Goal: Task Accomplishment & Management: Manage account settings

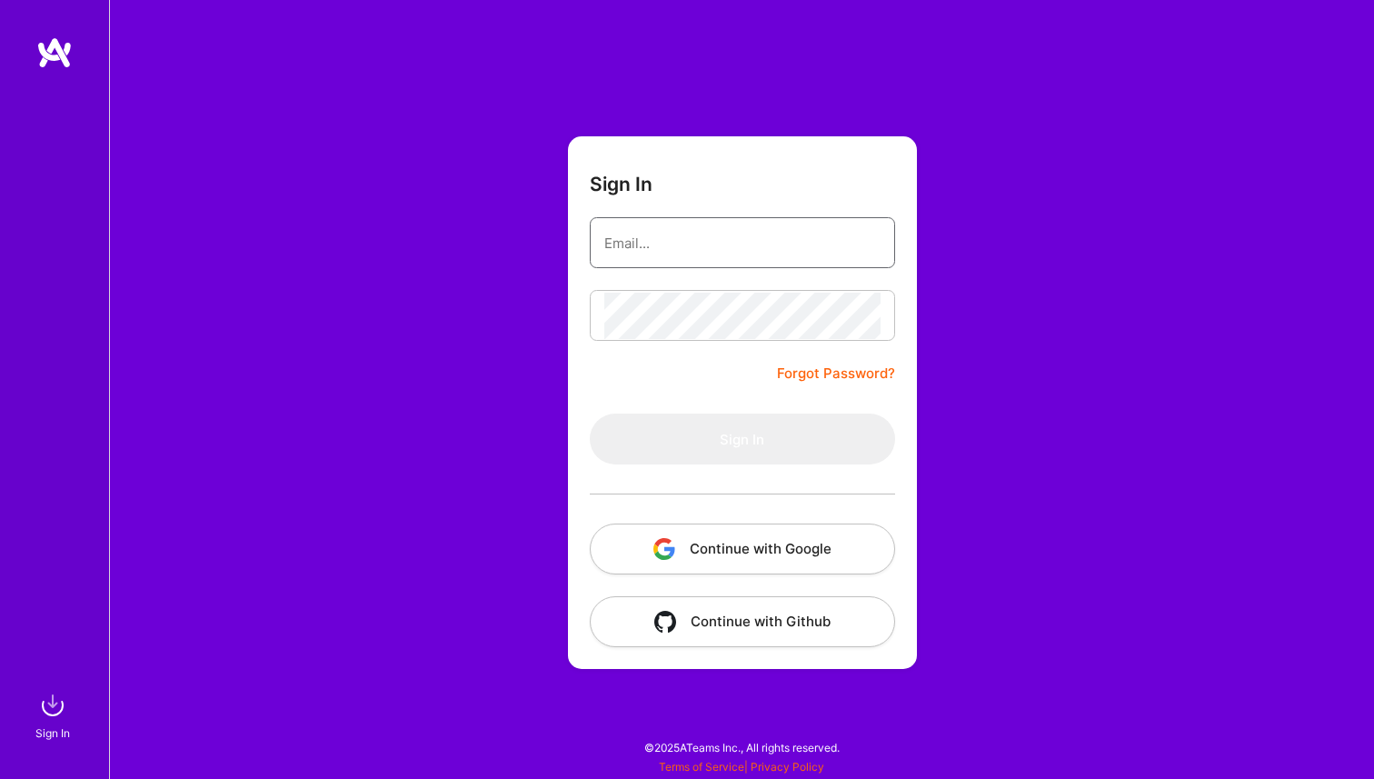
type input "[PERSON_NAME][EMAIL_ADDRESS][DOMAIN_NAME]"
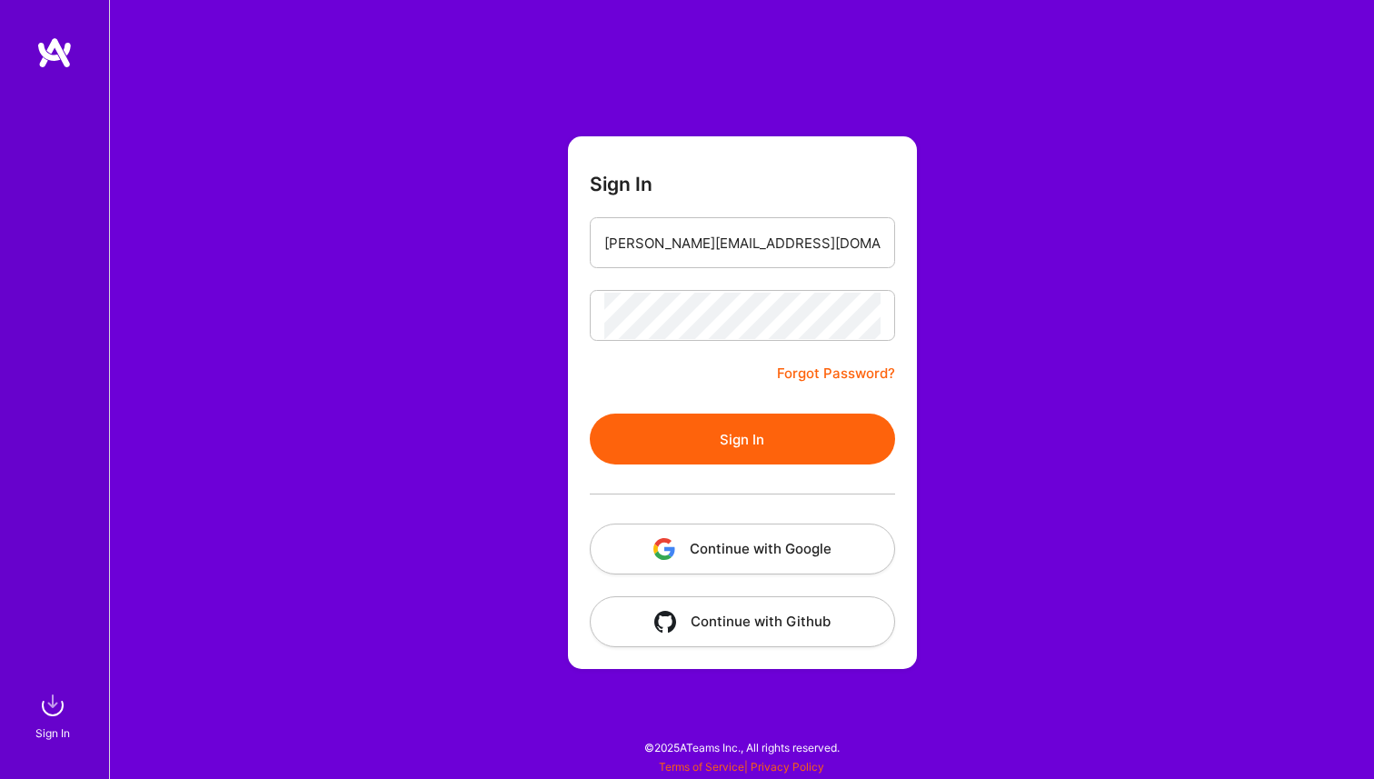
click at [703, 453] on button "Sign In" at bounding box center [742, 438] width 305 height 51
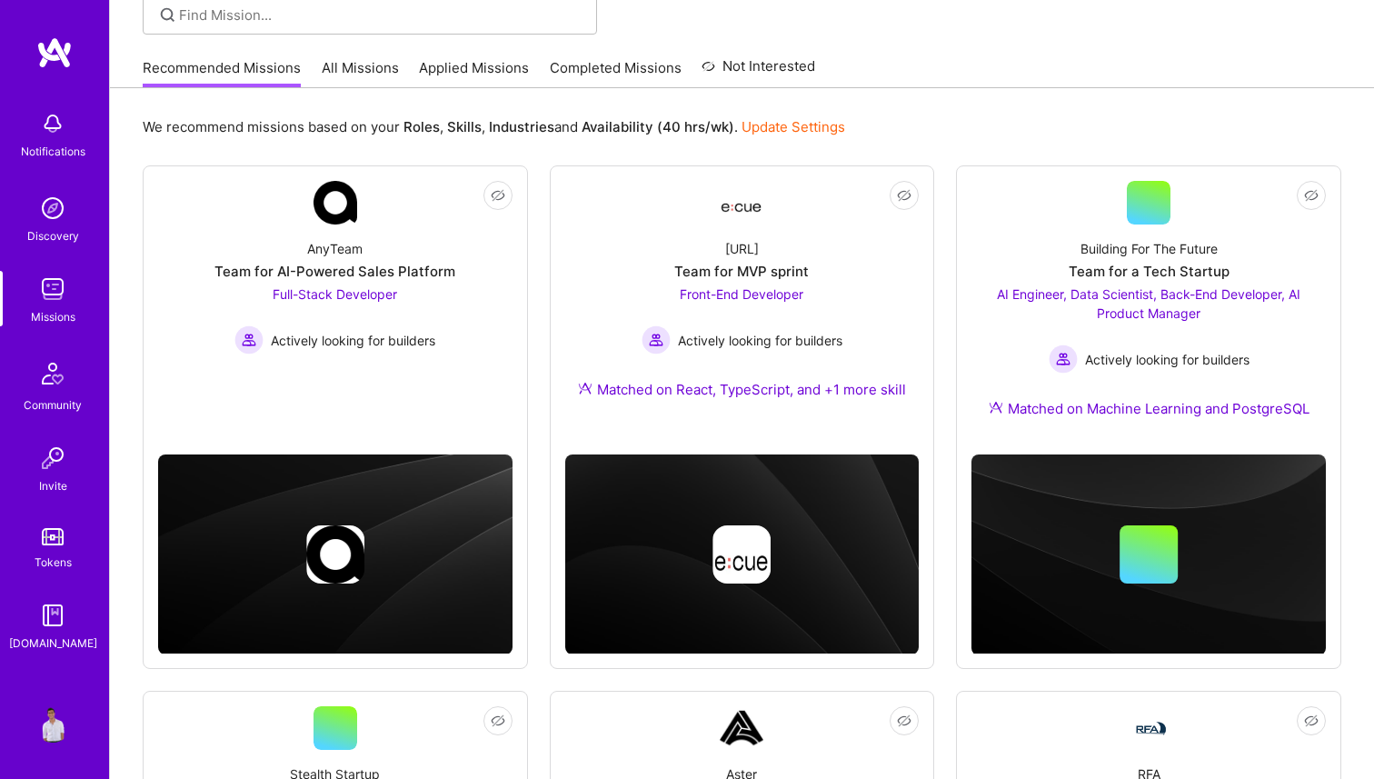
scroll to position [134, 0]
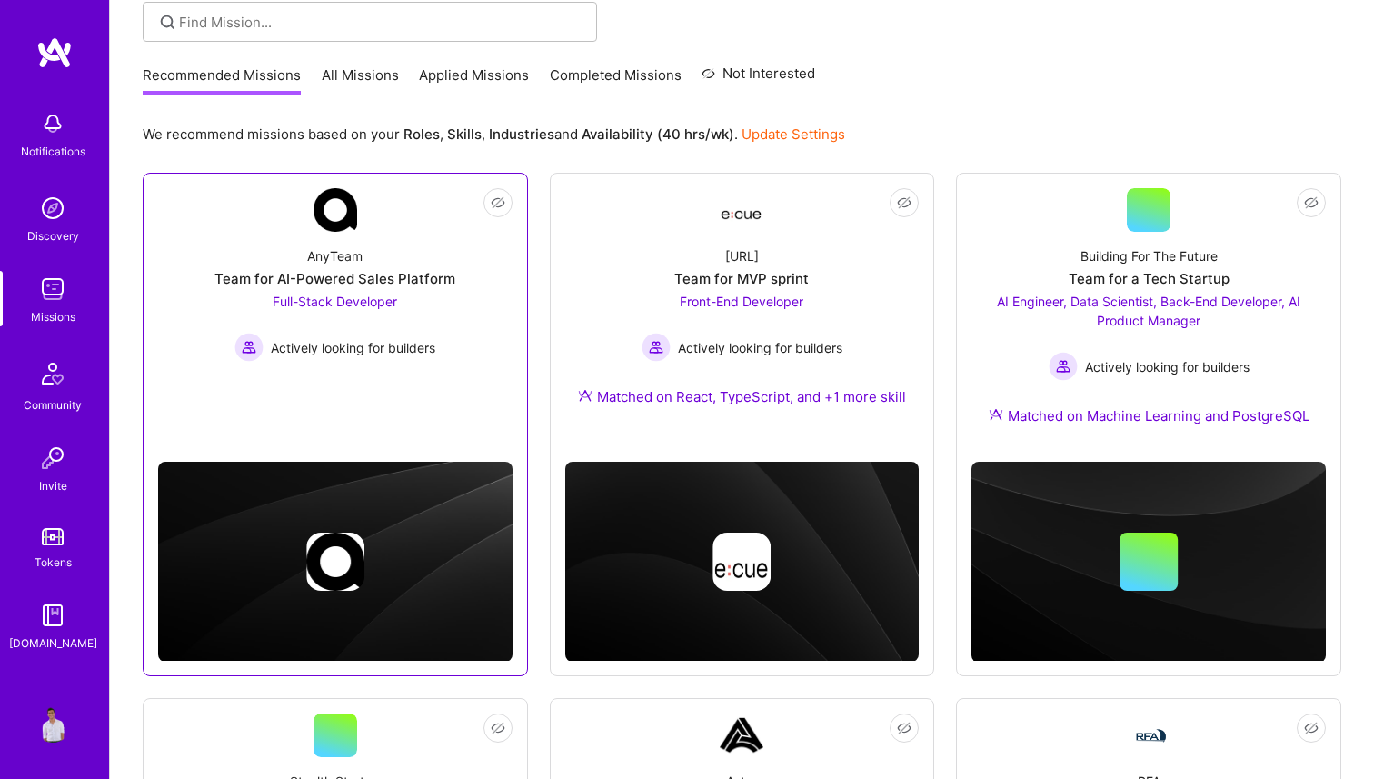
click at [449, 272] on div "Team for AI-Powered Sales Platform" at bounding box center [334, 278] width 241 height 19
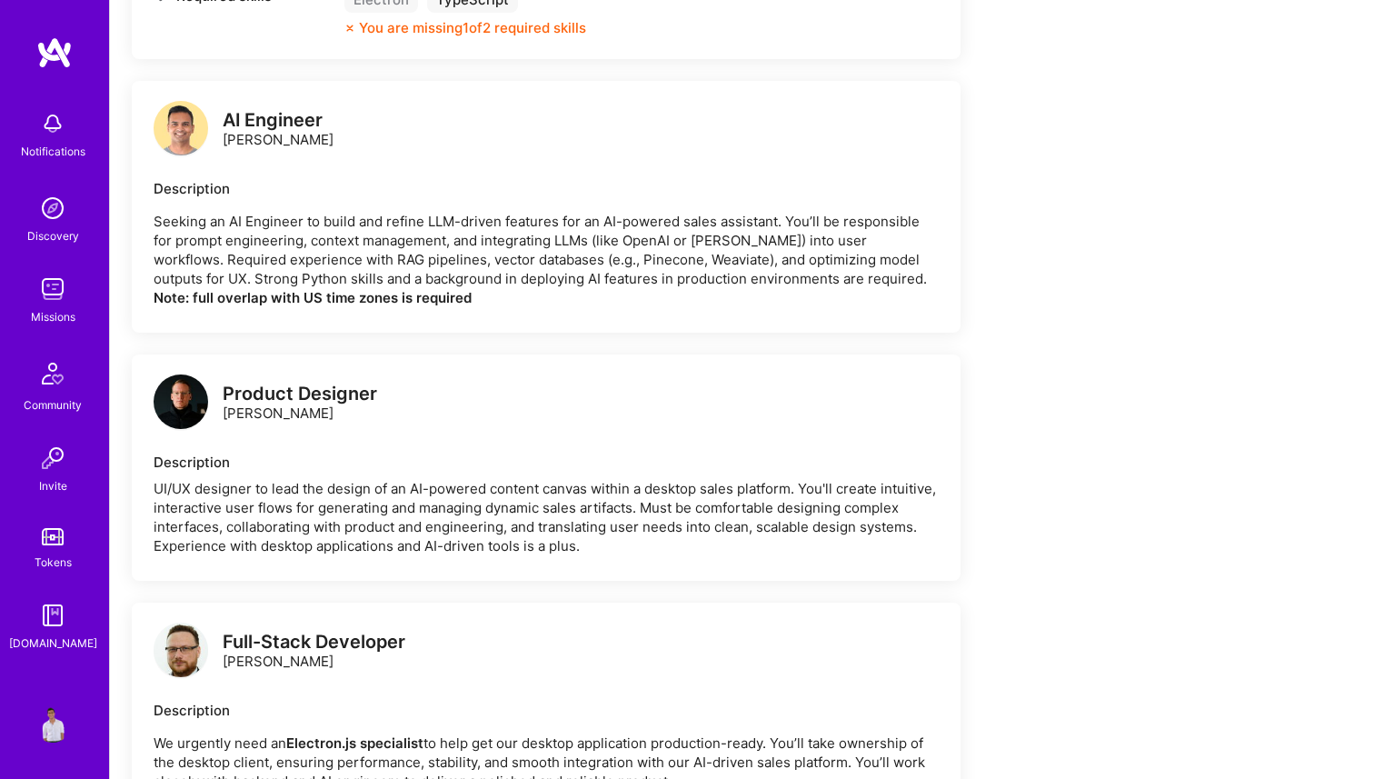
scroll to position [1022, 0]
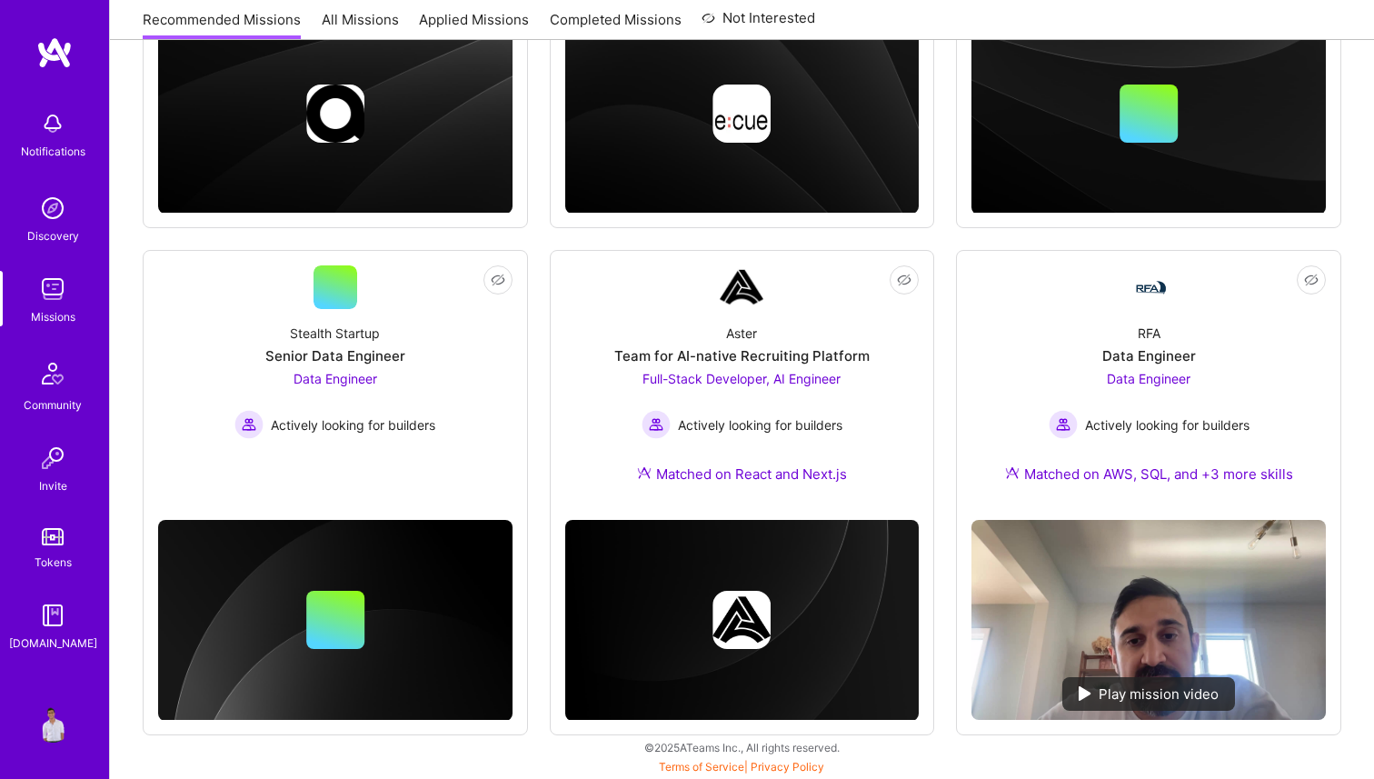
scroll to position [134, 0]
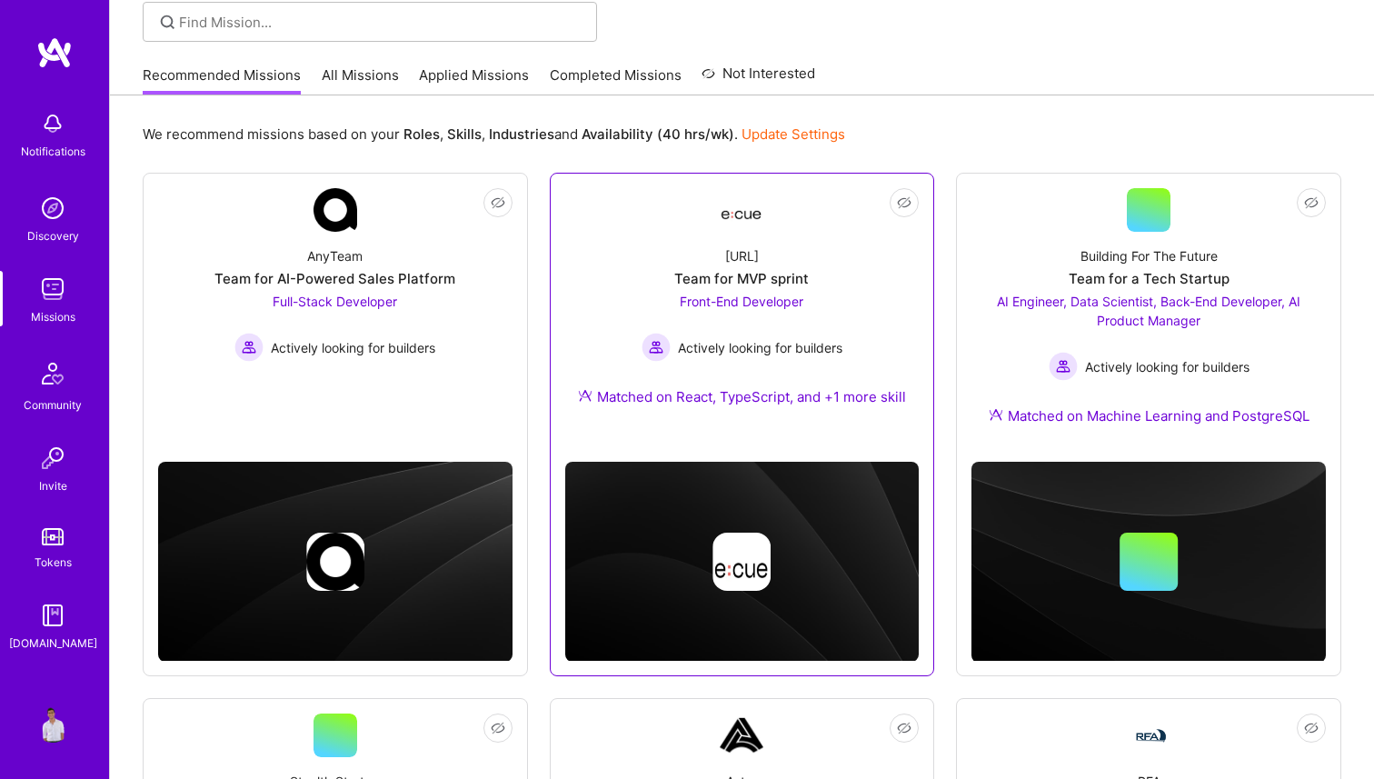
click at [640, 251] on div "[URL] Team for MVP sprint Front-End Developer Actively looking for builders Mat…" at bounding box center [742, 330] width 354 height 196
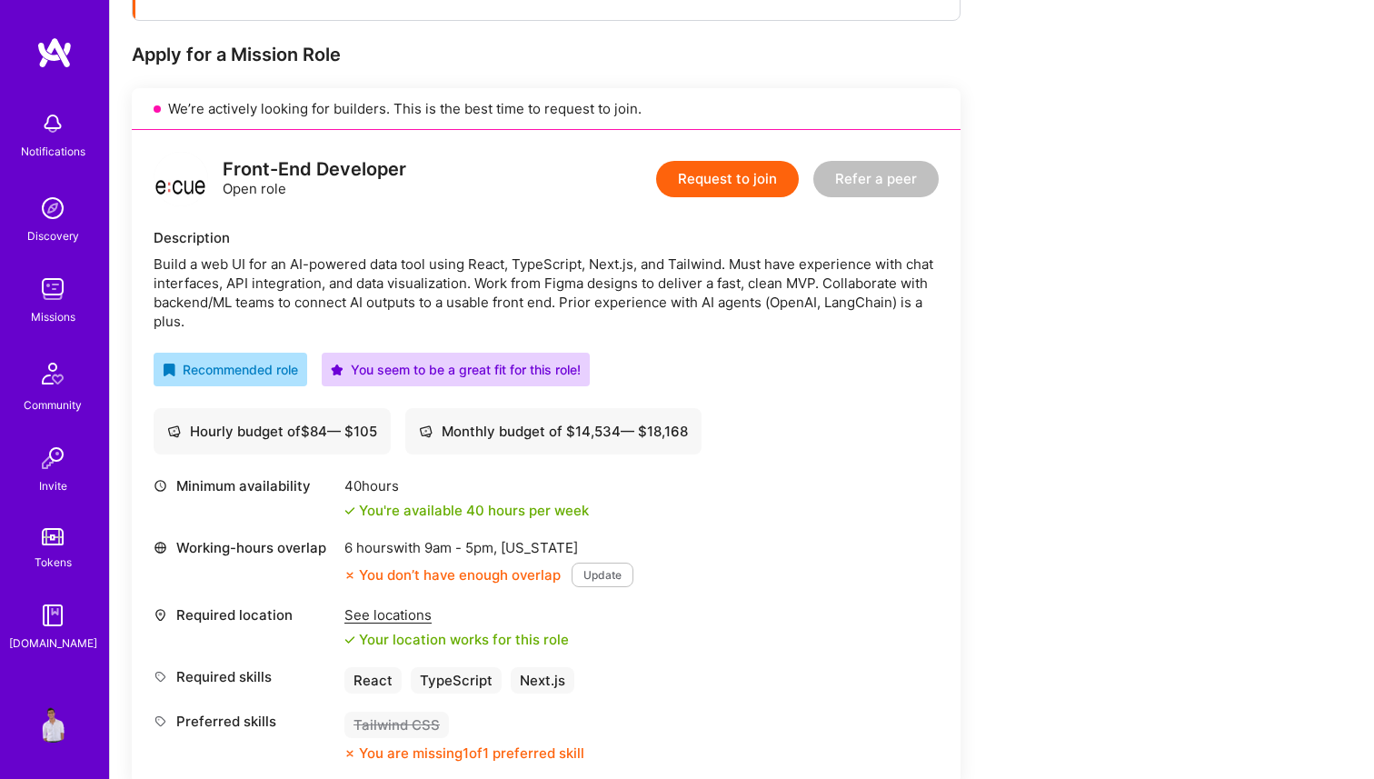
scroll to position [343, 0]
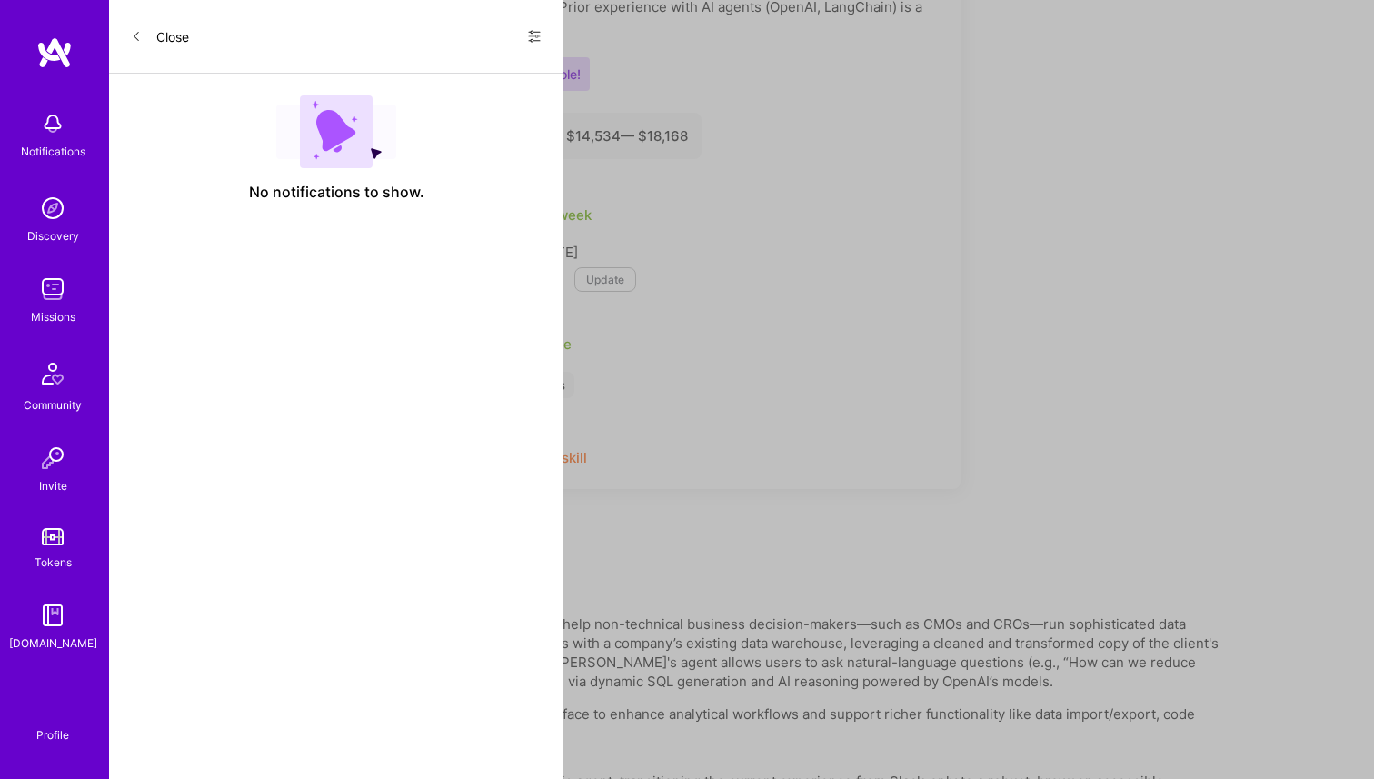
scroll to position [134, 0]
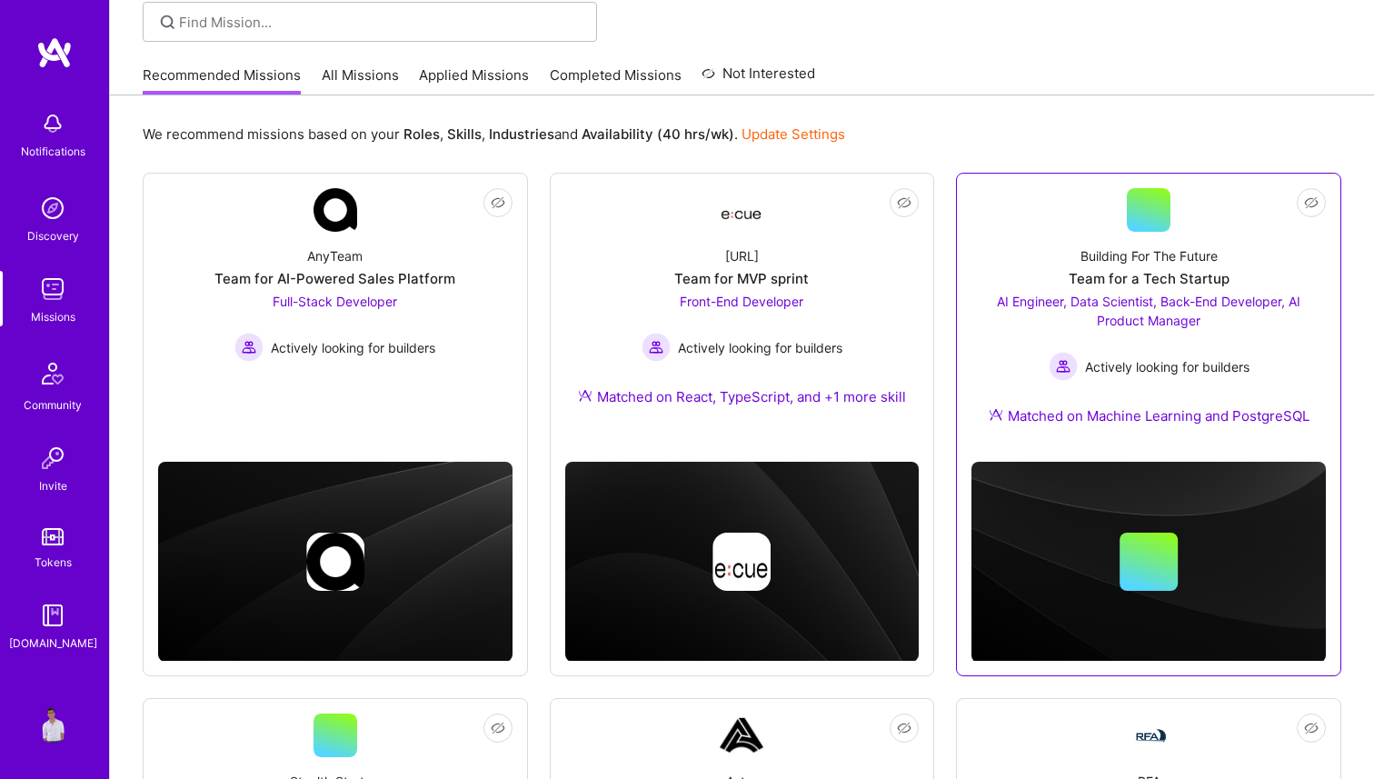
click at [999, 241] on div "Building For The Future Team for a Tech Startup AI Engineer, Data Scientist, Ba…" at bounding box center [1148, 339] width 354 height 215
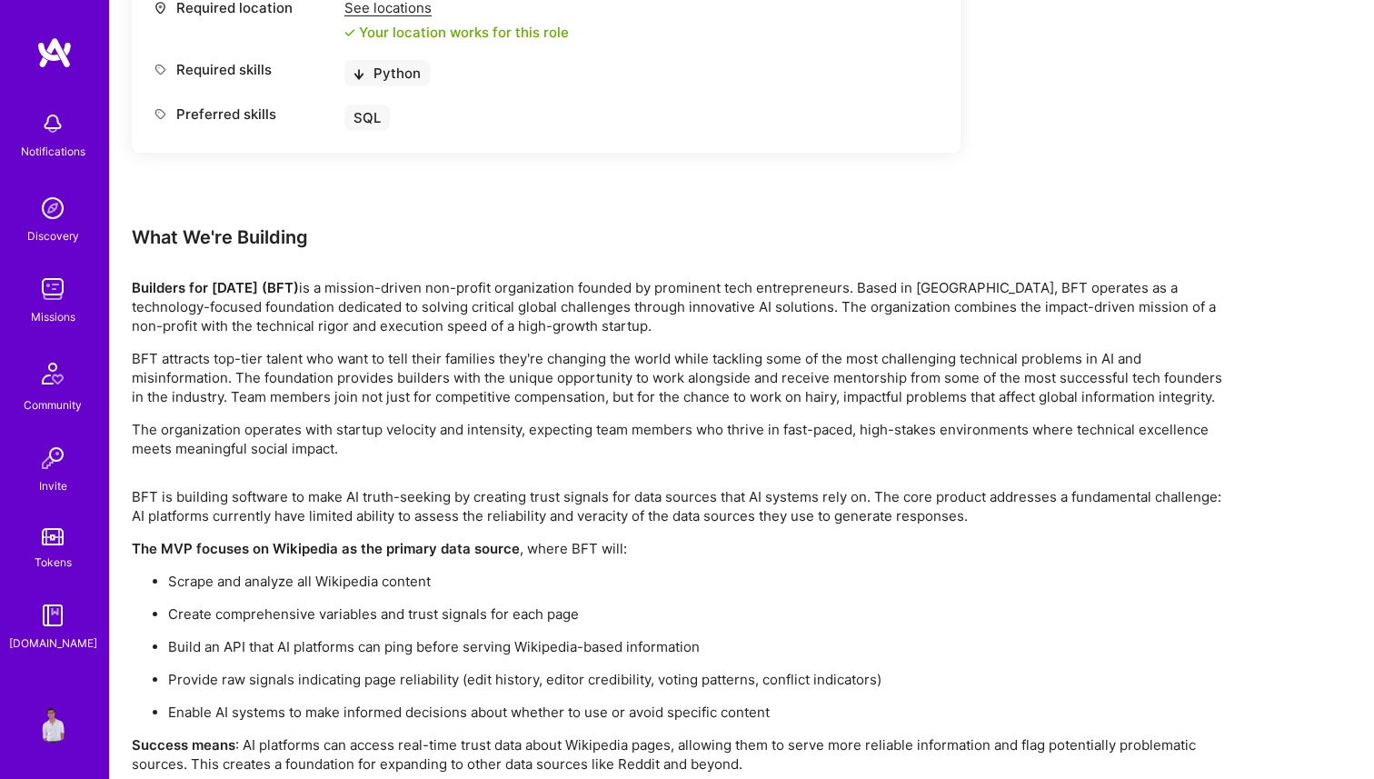
scroll to position [2990, 0]
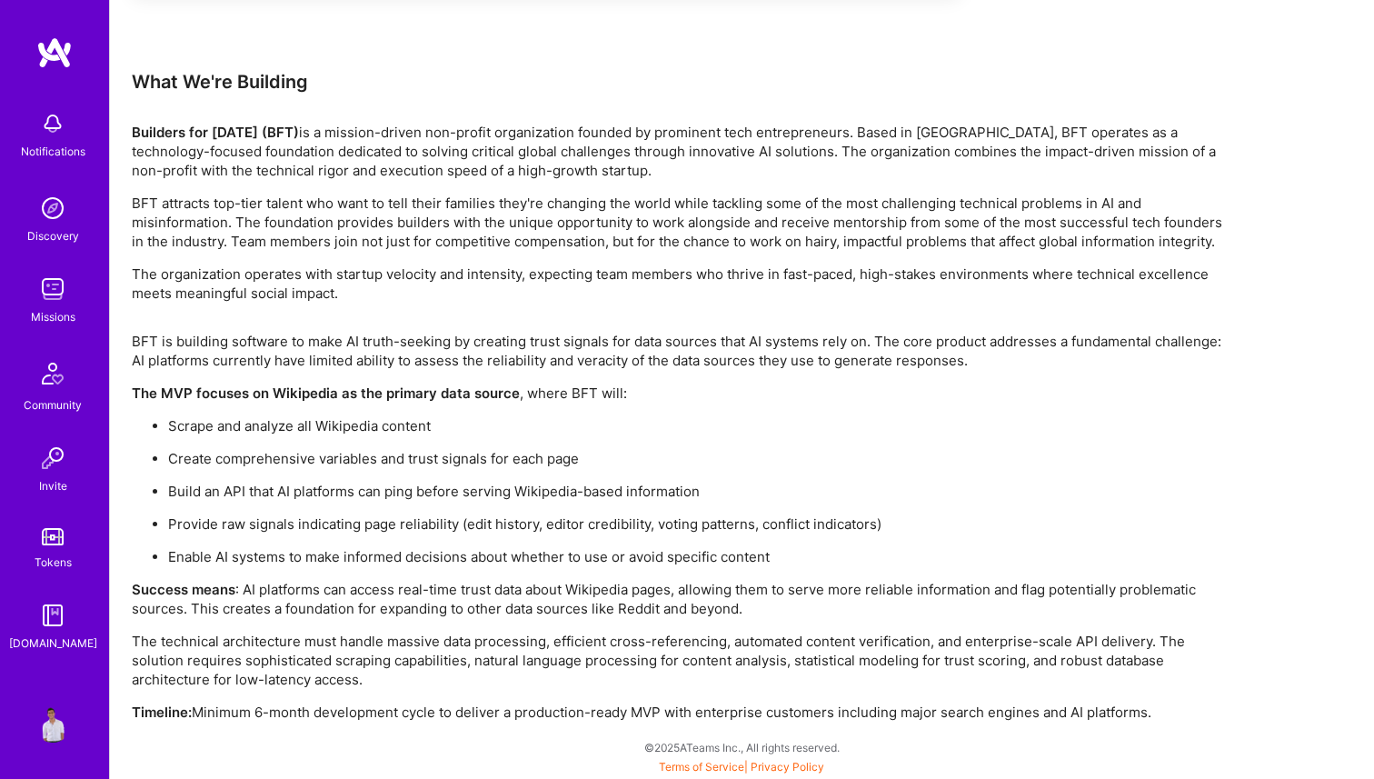
click at [45, 377] on img at bounding box center [53, 374] width 44 height 44
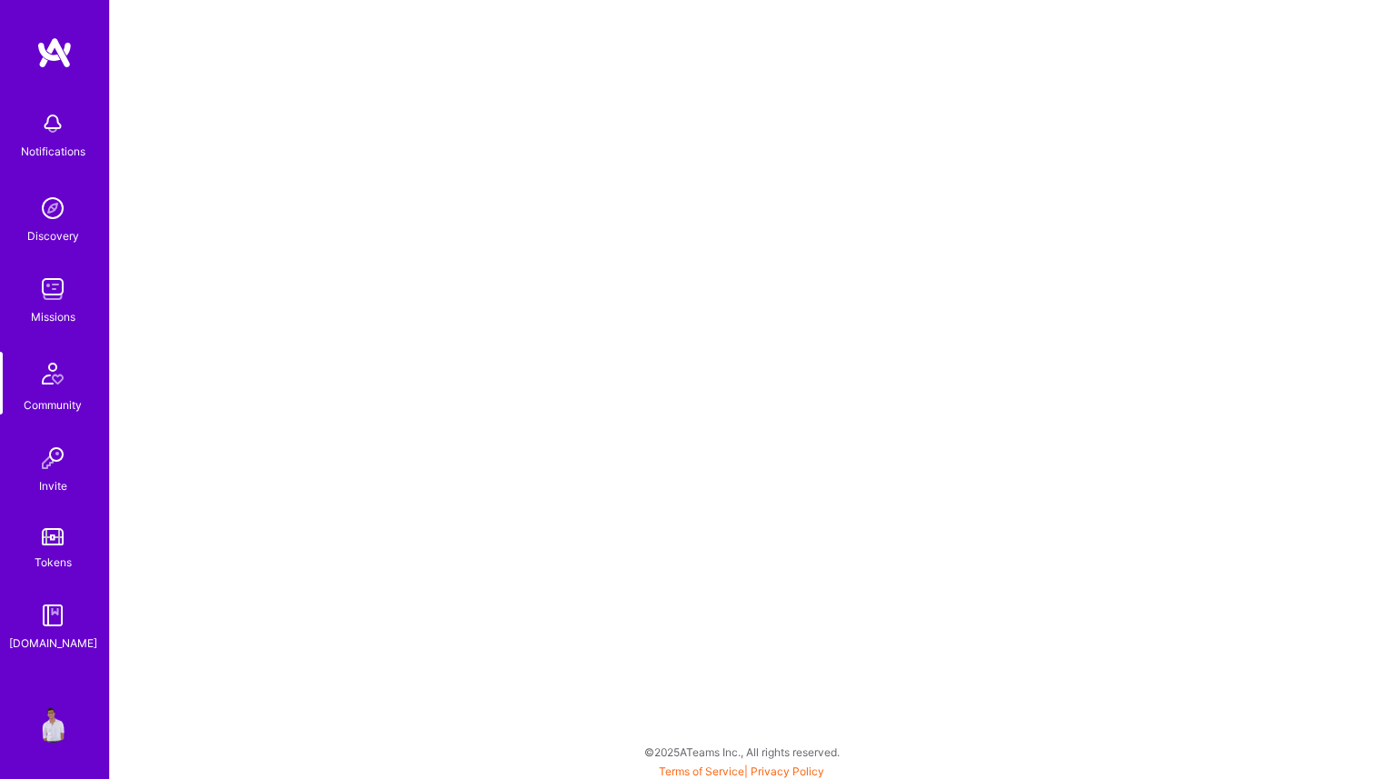
click at [50, 275] on img at bounding box center [53, 289] width 36 height 36
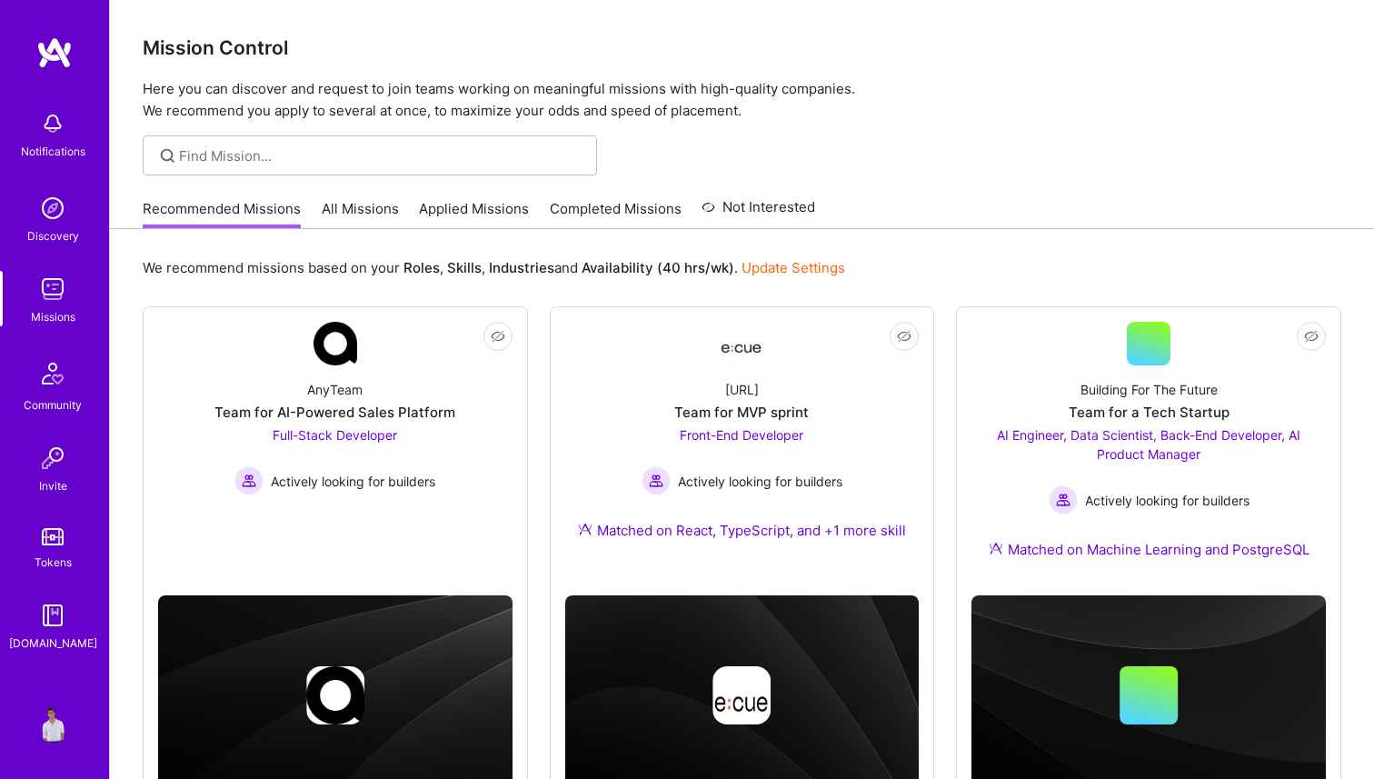
click at [55, 214] on img at bounding box center [53, 208] width 36 height 36
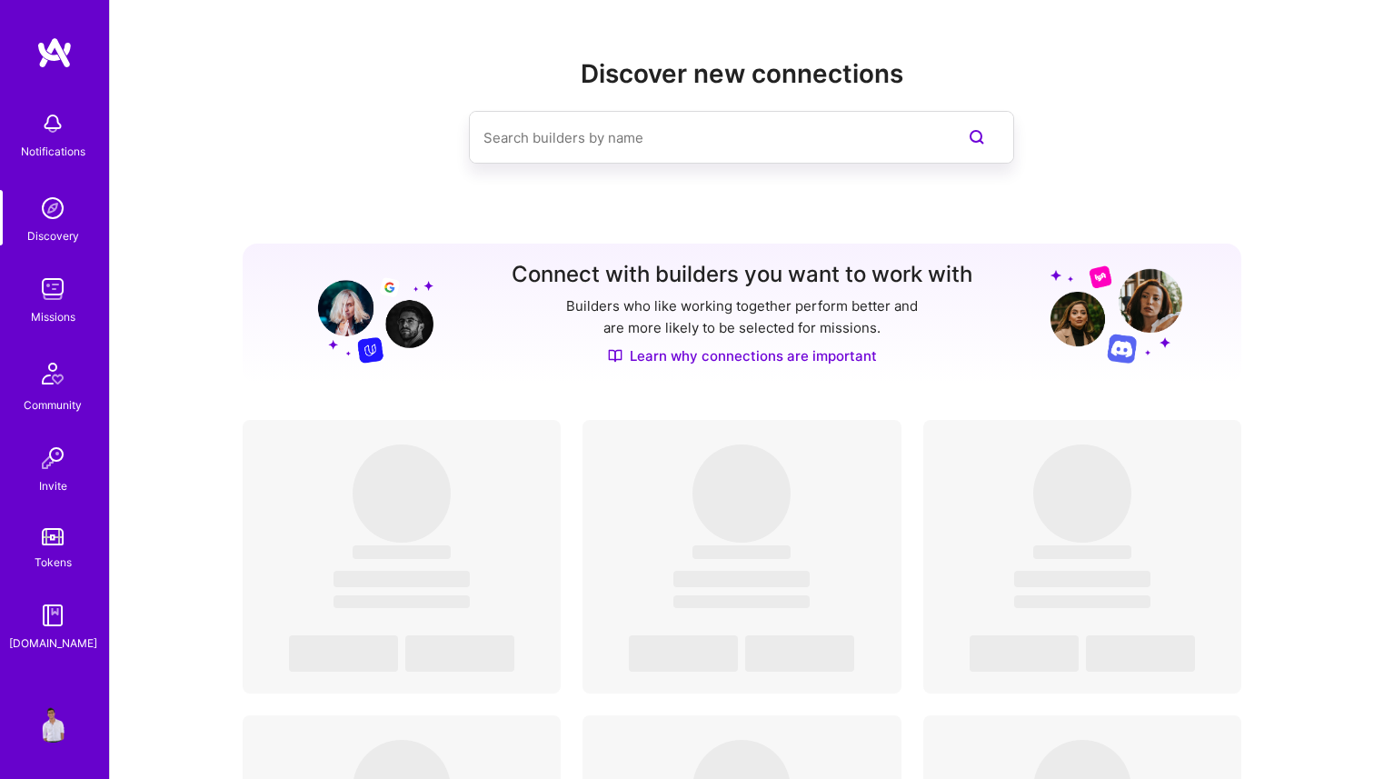
click at [51, 548] on link "Tokens" at bounding box center [52, 546] width 113 height 51
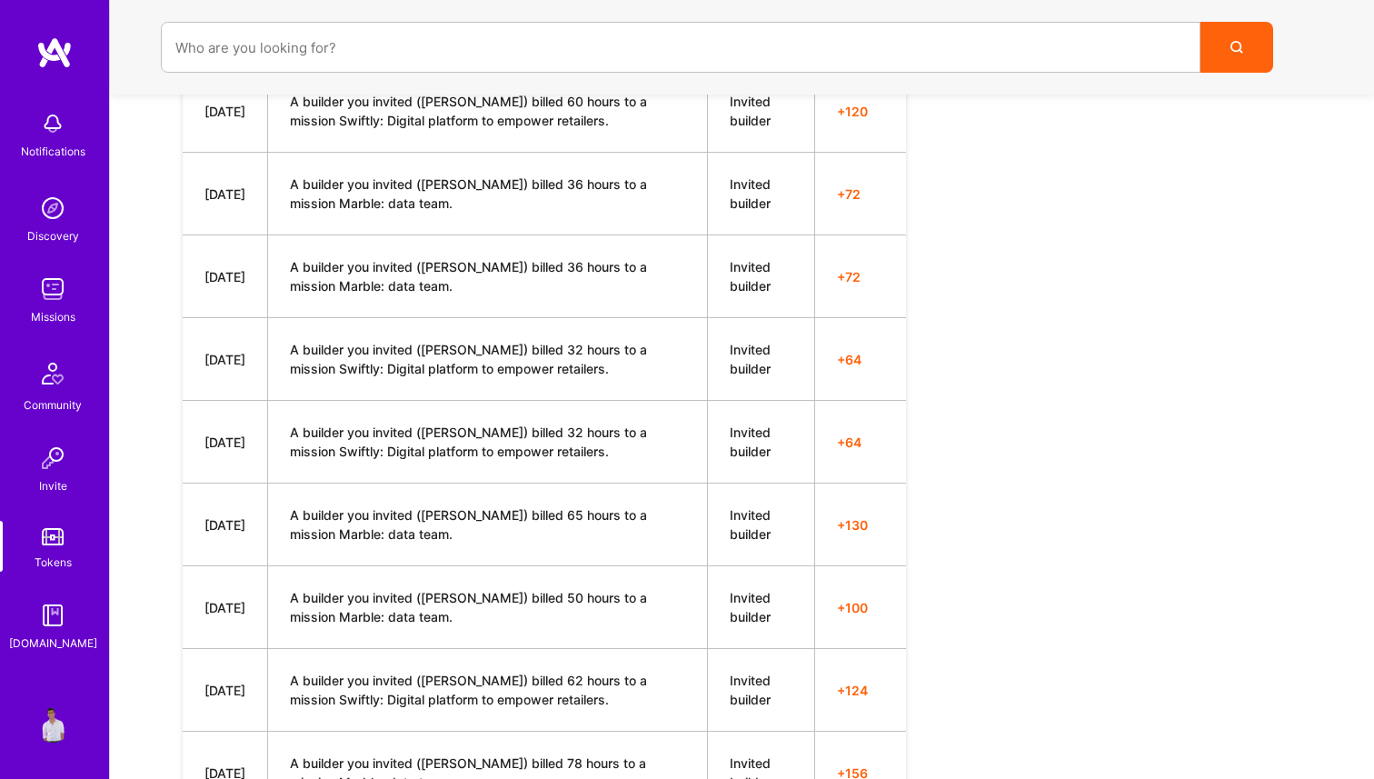
scroll to position [5913, 0]
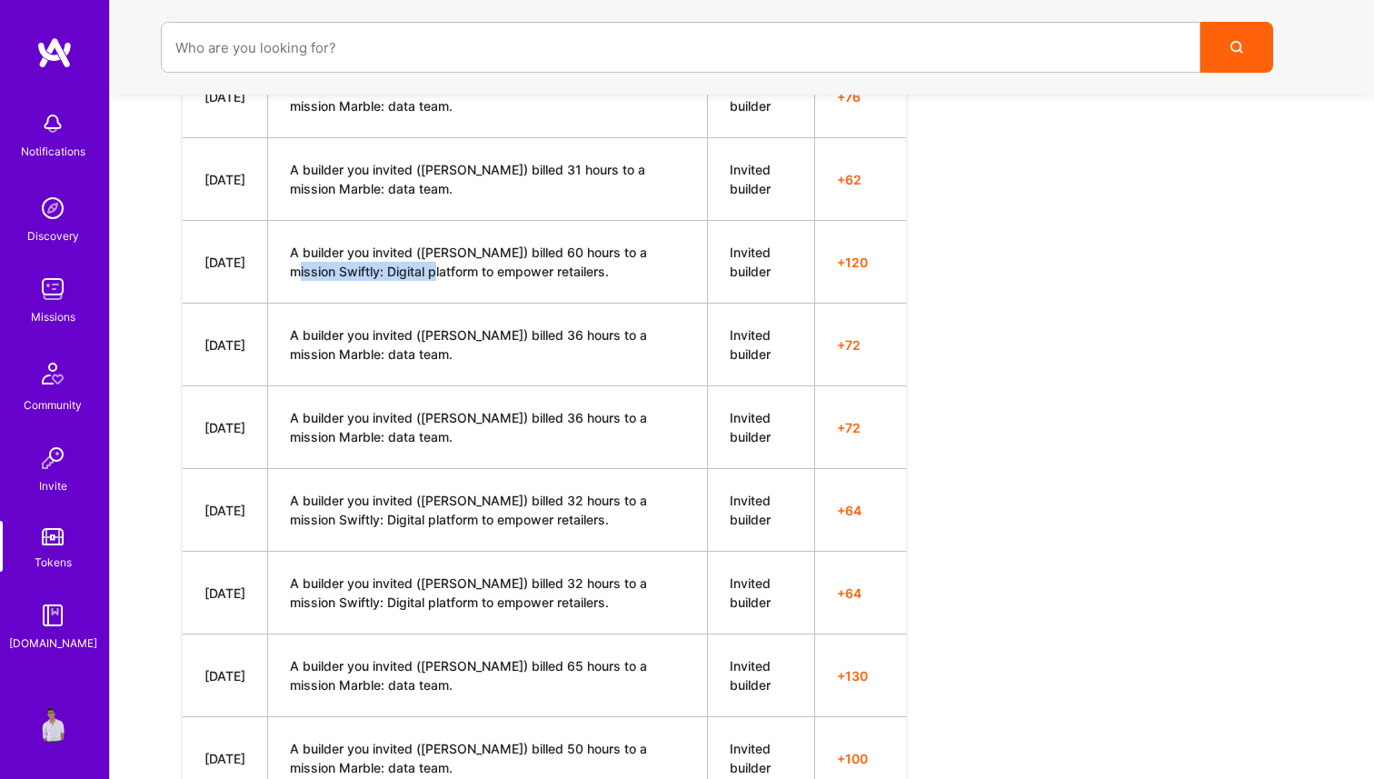
drag, startPoint x: 290, startPoint y: 271, endPoint x: 429, endPoint y: 270, distance: 139.0
click at [430, 270] on td "A builder you invited ([PERSON_NAME]) billed 60 hours to a mission Swiftly: Dig…" at bounding box center [488, 262] width 440 height 83
copy td "Swiftly: Digital platform"
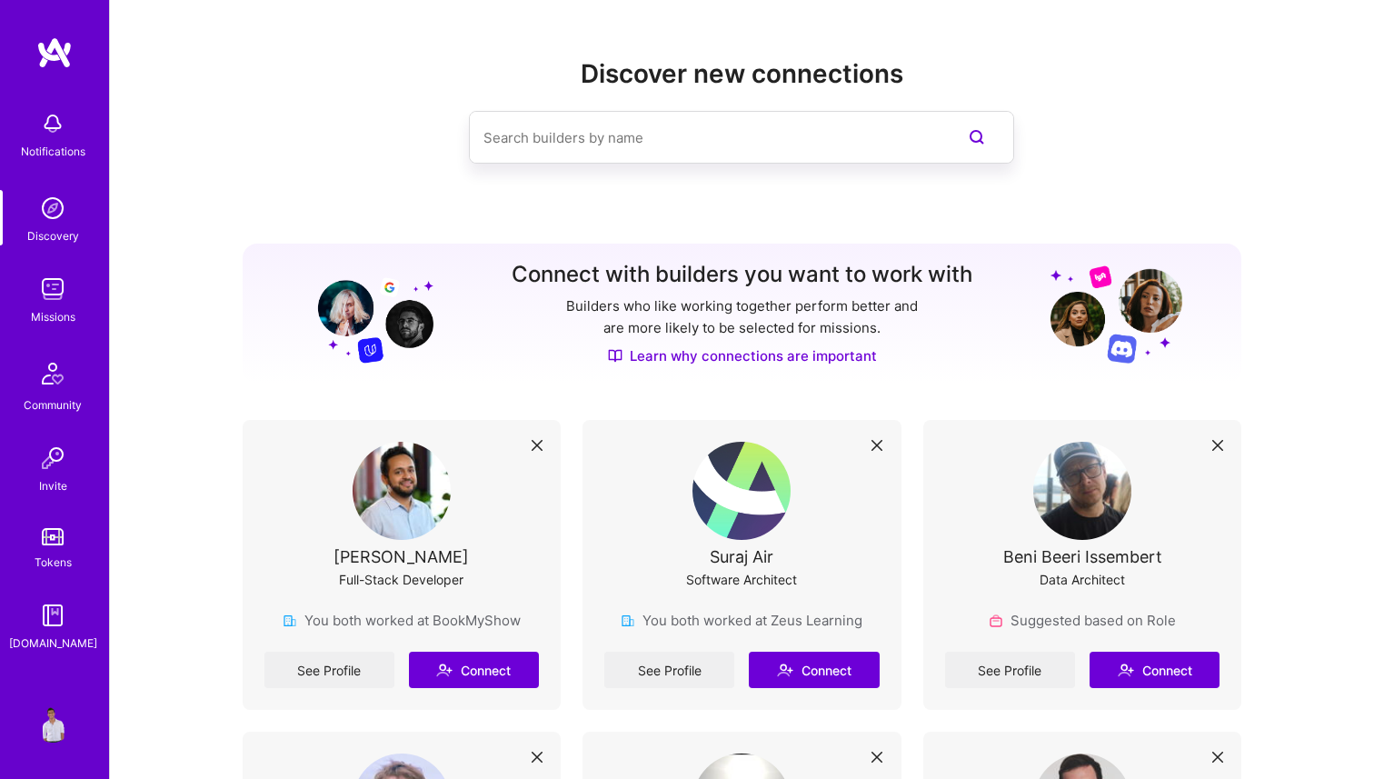
click at [48, 208] on img at bounding box center [53, 208] width 36 height 36
click at [52, 223] on img at bounding box center [53, 208] width 36 height 36
click at [46, 283] on img at bounding box center [53, 289] width 36 height 36
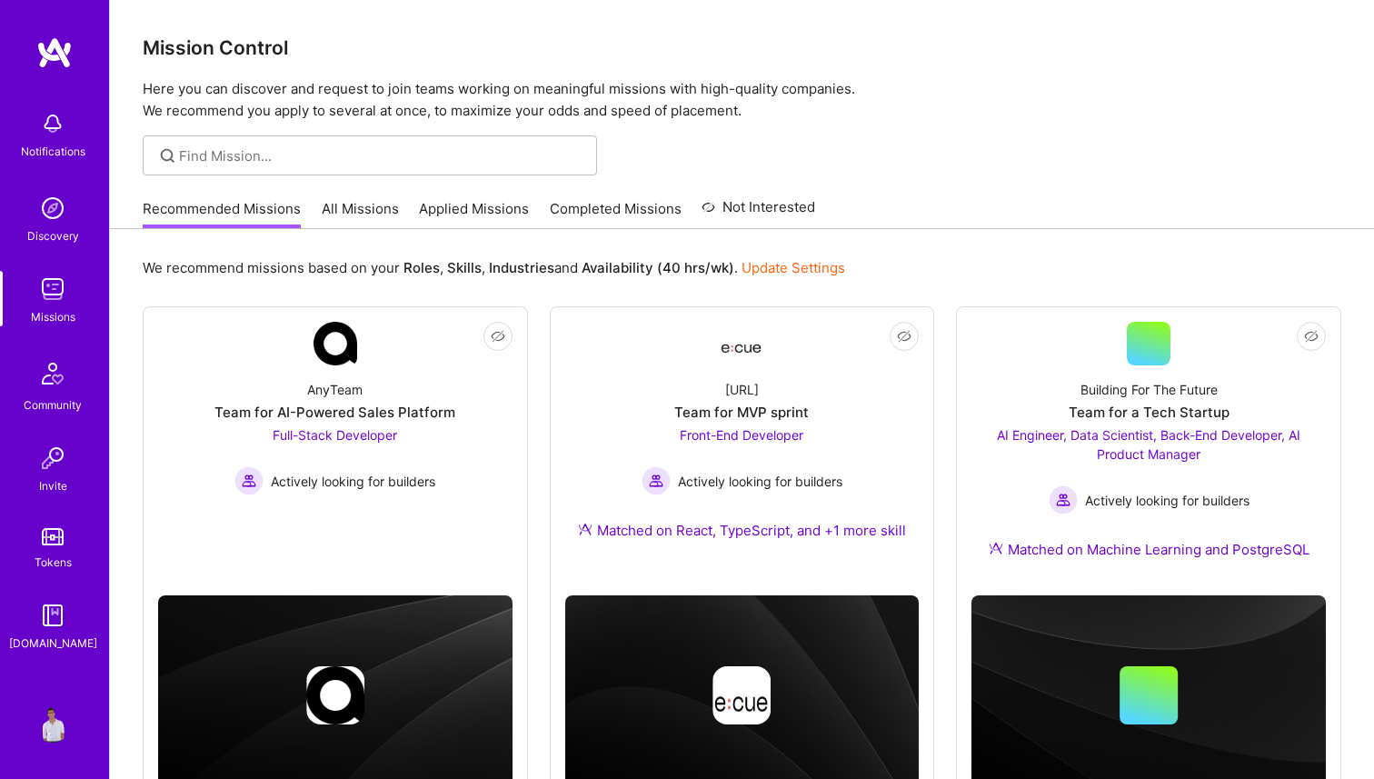
click at [806, 272] on link "Update Settings" at bounding box center [793, 267] width 104 height 17
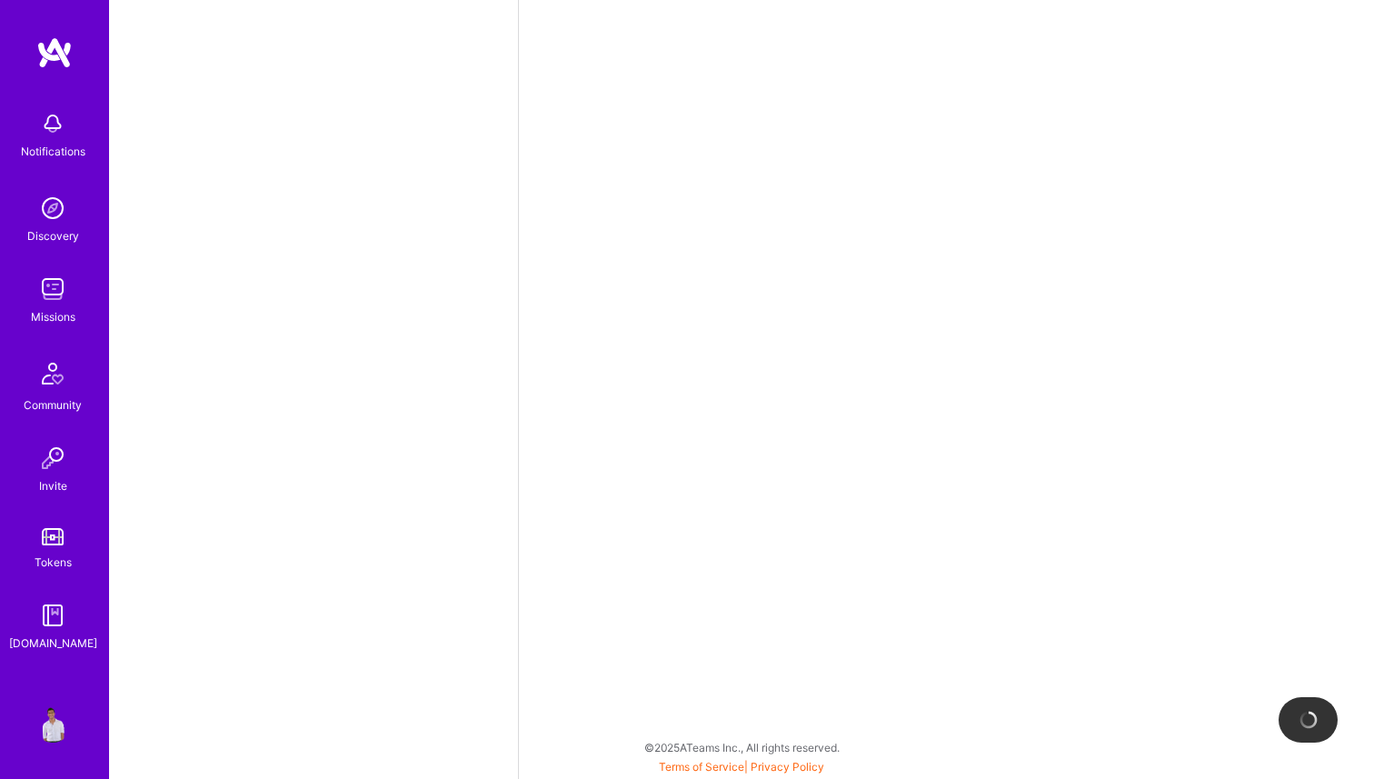
select select "IN"
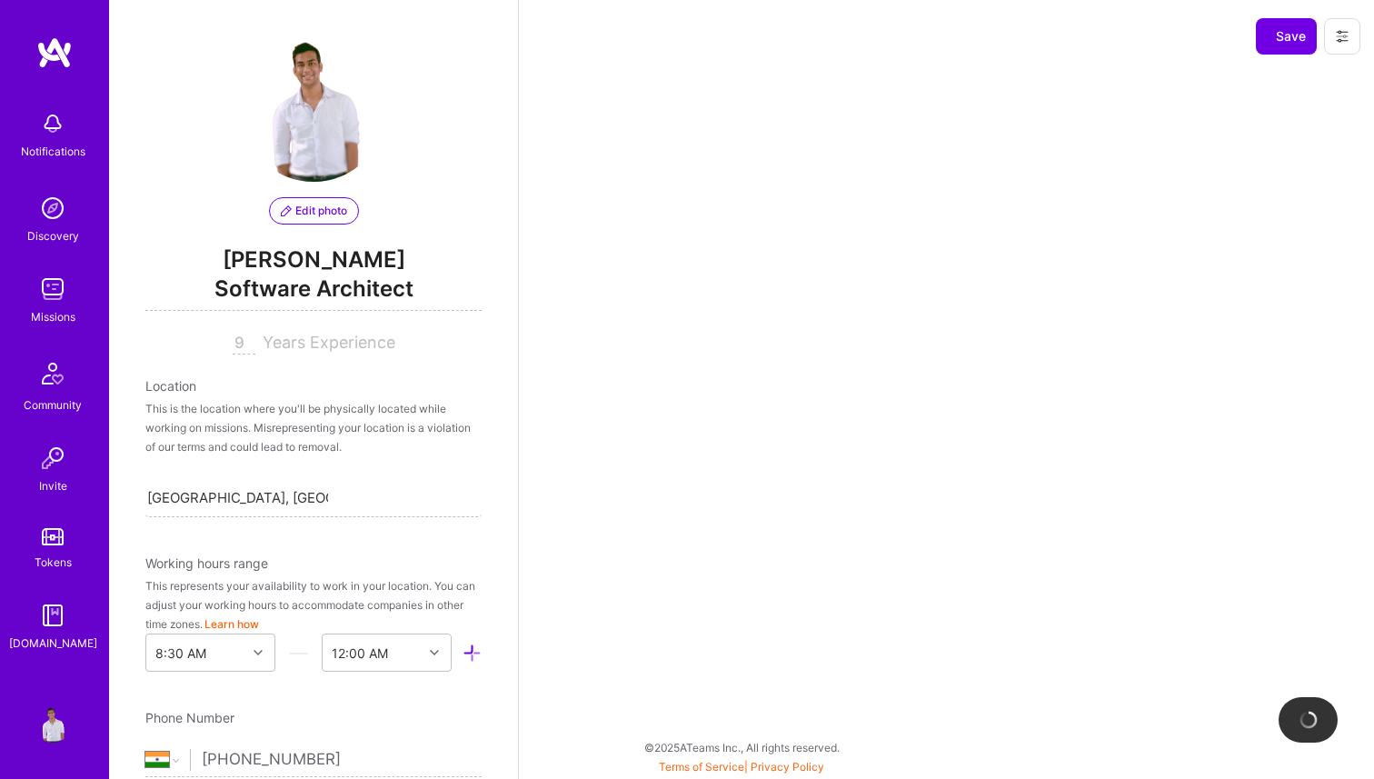
scroll to position [671, 0]
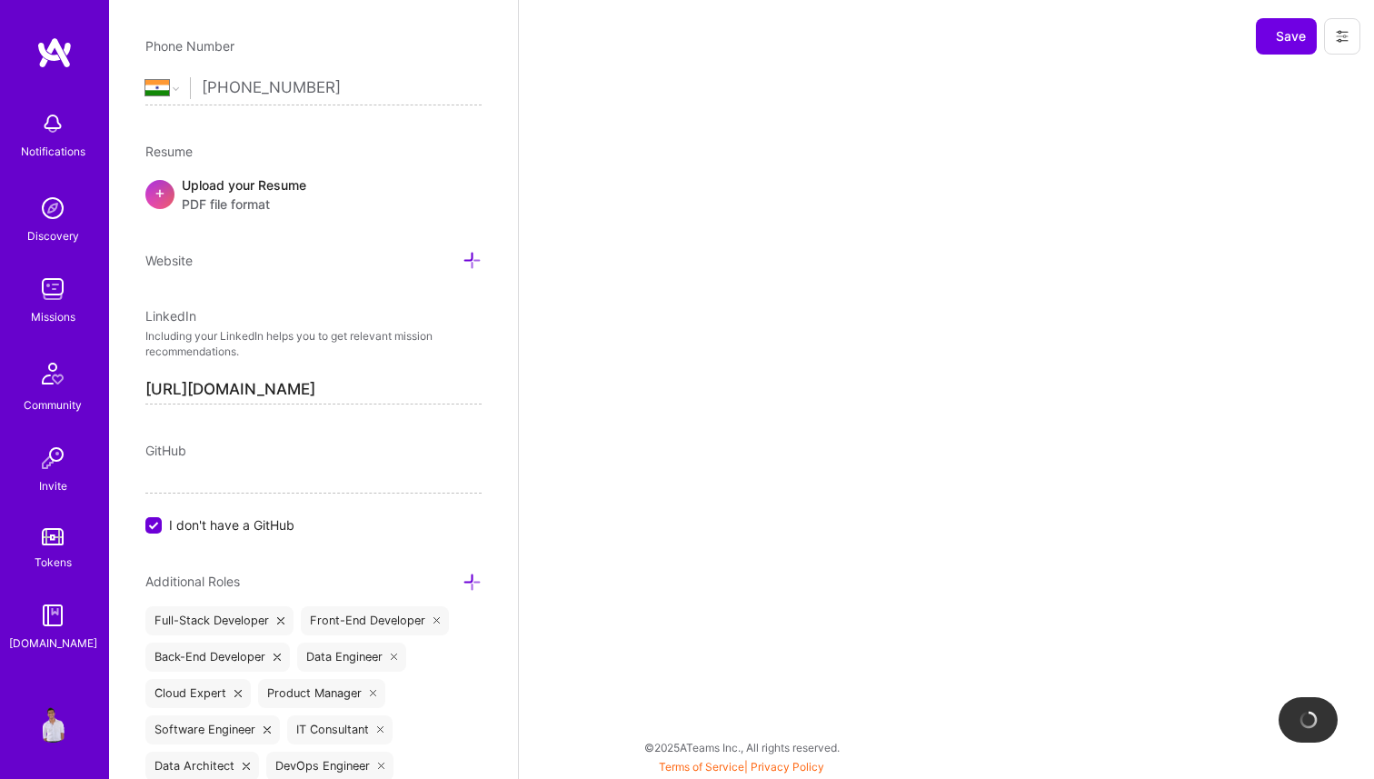
select select "Right Now"
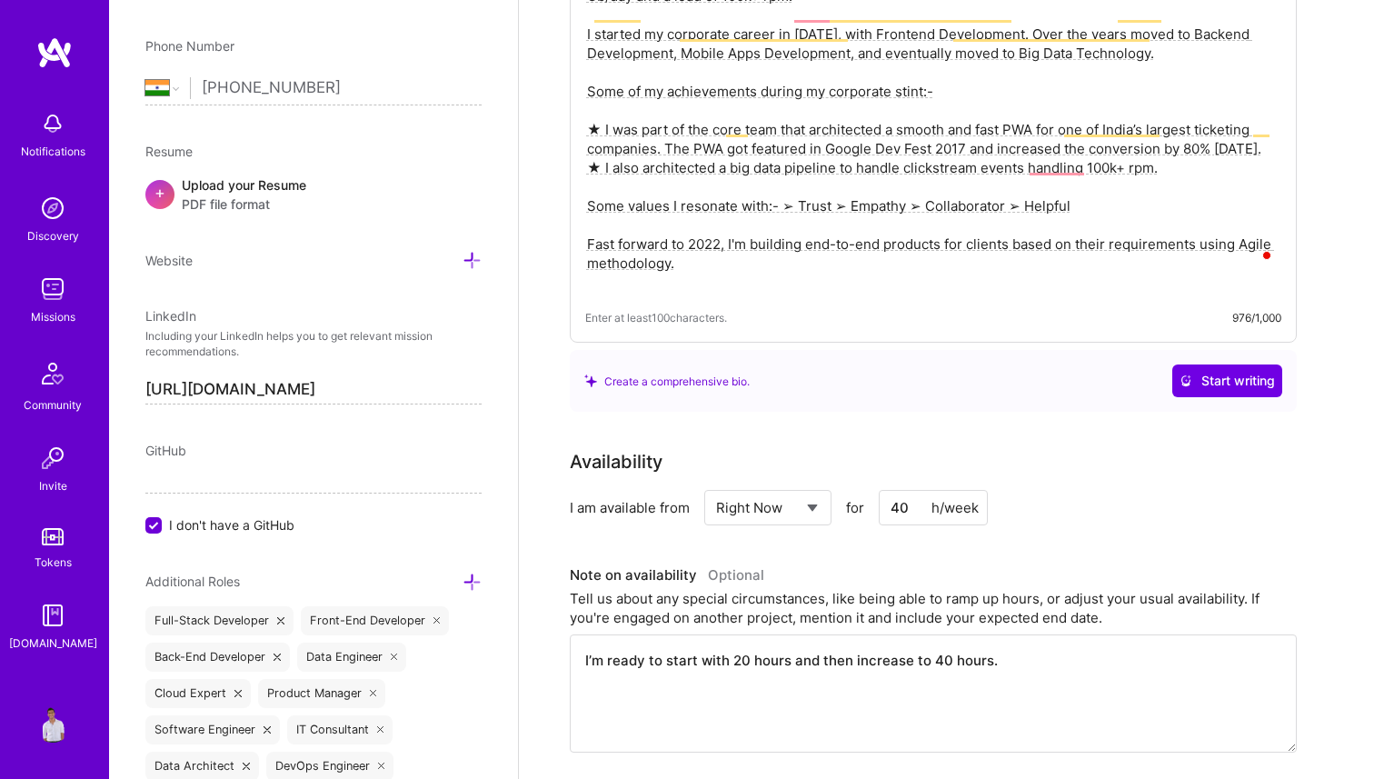
scroll to position [492, 0]
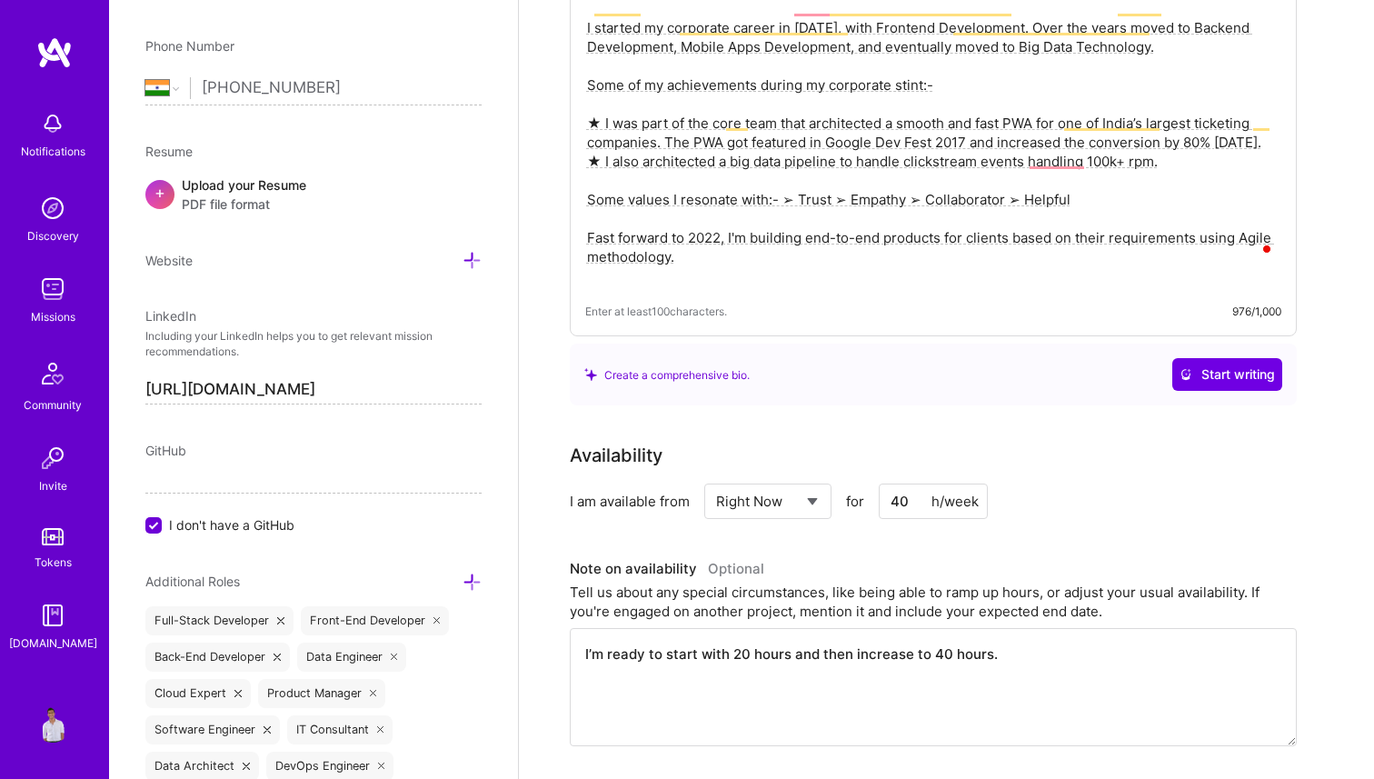
drag, startPoint x: 904, startPoint y: 483, endPoint x: 877, endPoint y: 479, distance: 27.6
click at [877, 483] on div "Select... Right Now Future Date Not Available for 40 h/week" at bounding box center [846, 500] width 284 height 35
type input "4"
type input "20"
click at [1122, 484] on div "I am available from Select... Right Now Future Date Not Available for 20 h/week" at bounding box center [933, 500] width 727 height 35
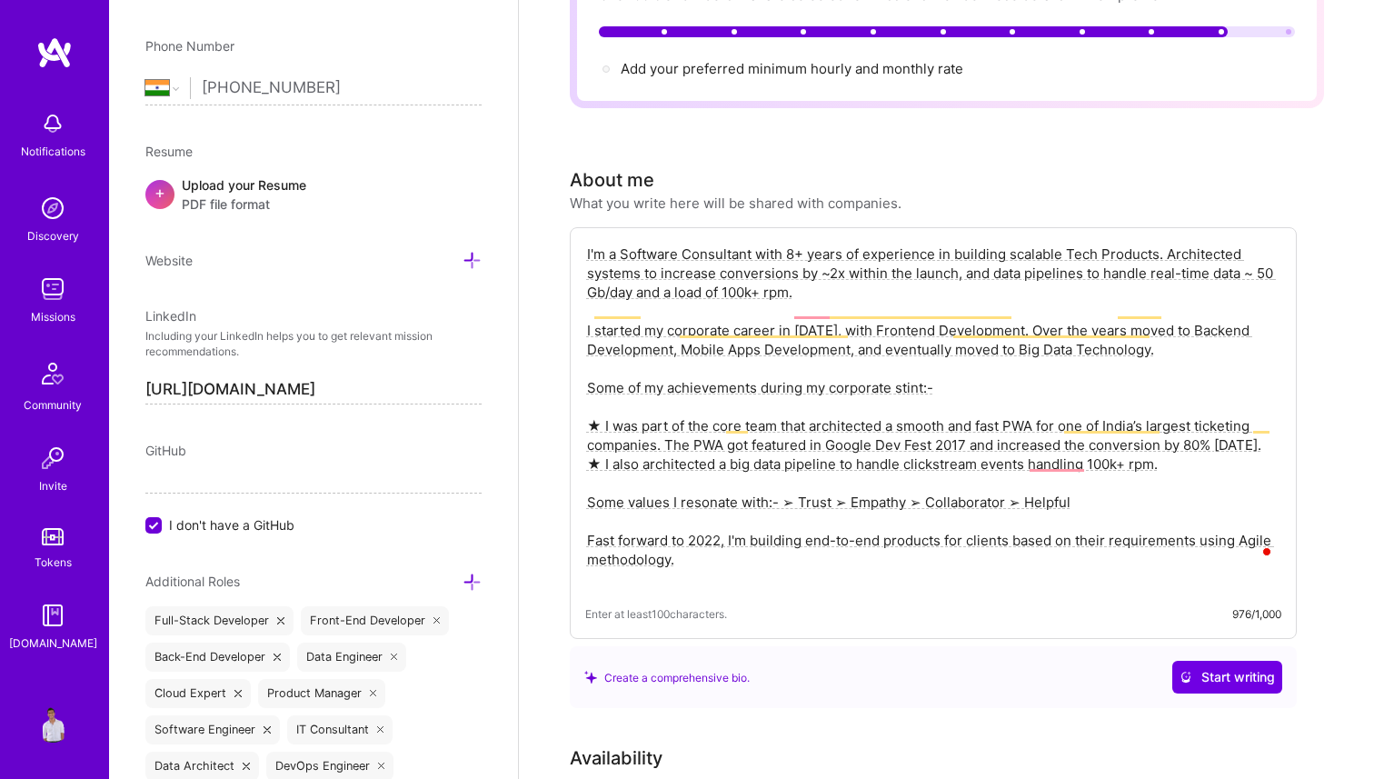
scroll to position [0, 0]
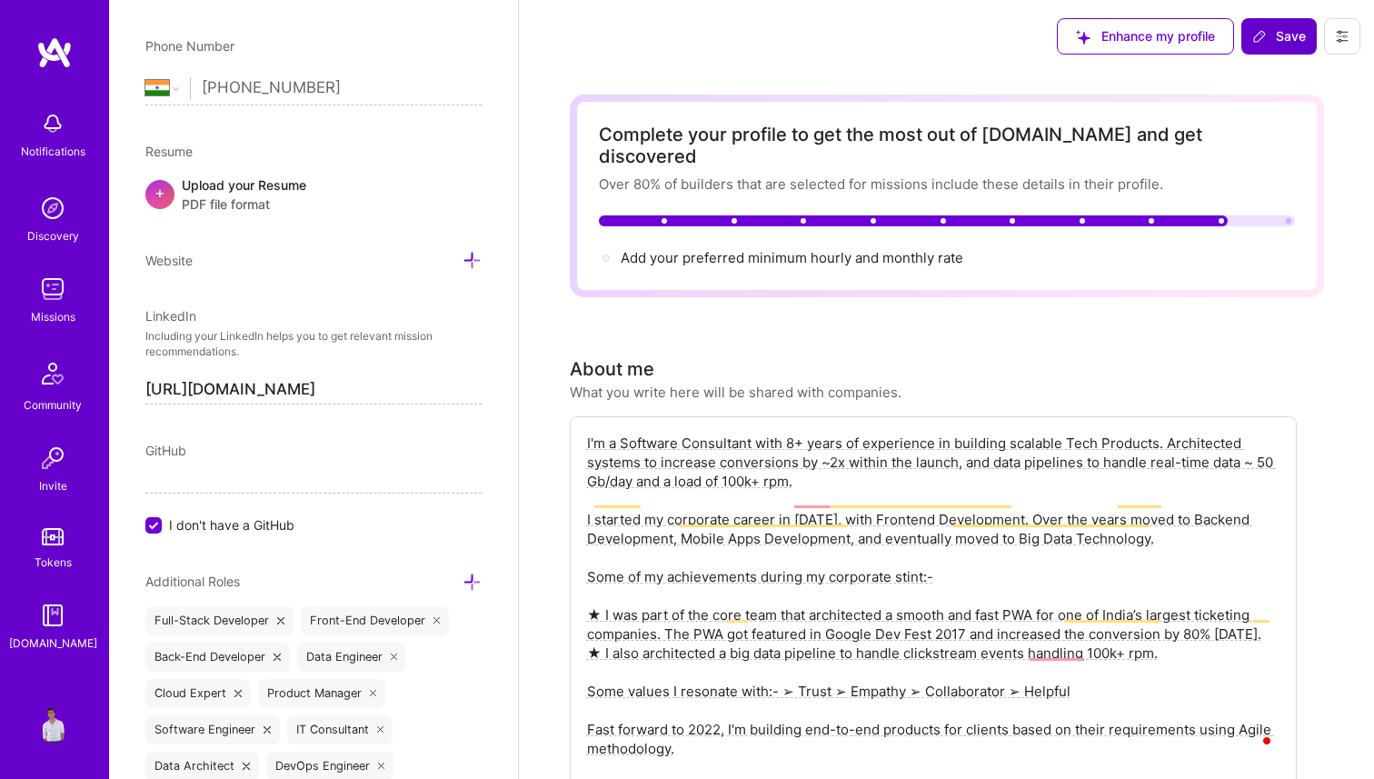
click at [1290, 30] on span "Save" at bounding box center [1279, 36] width 54 height 18
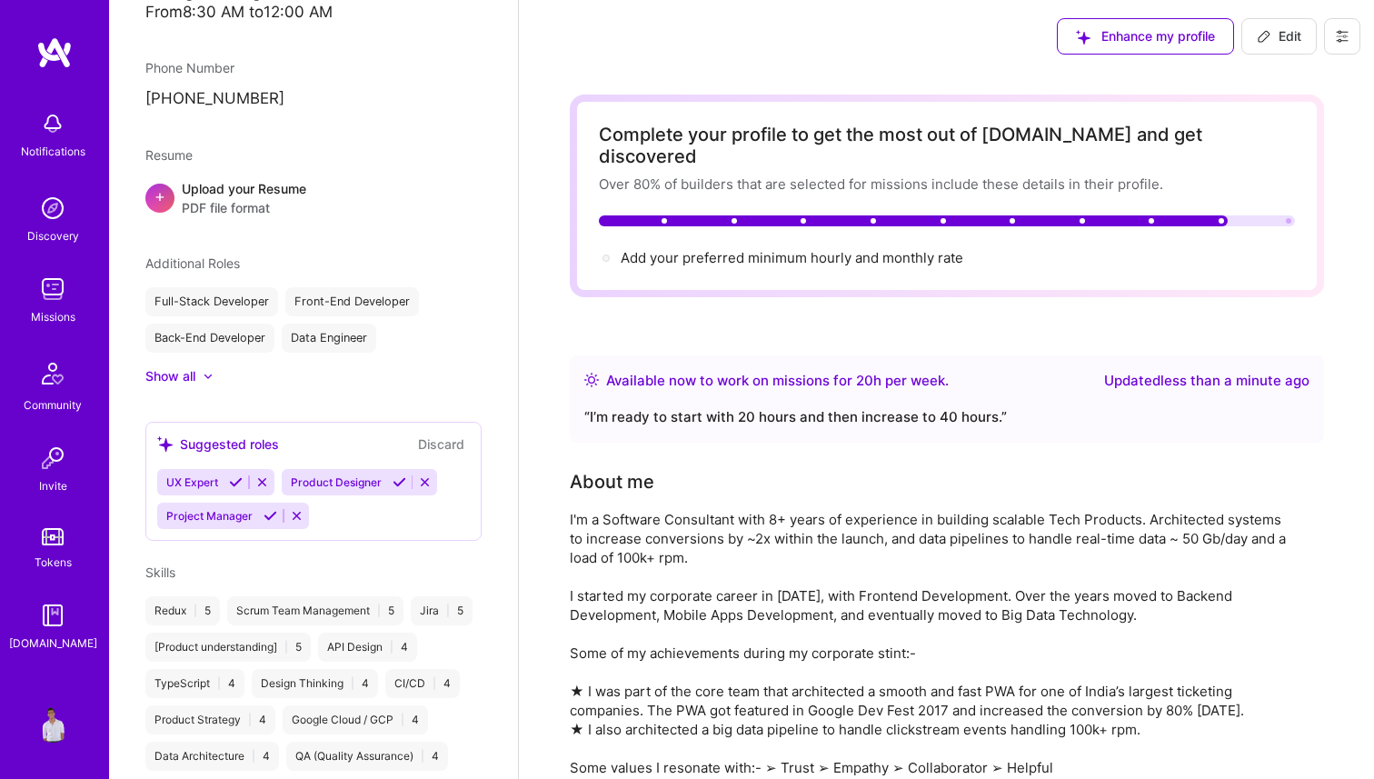
click at [46, 285] on img at bounding box center [53, 289] width 36 height 36
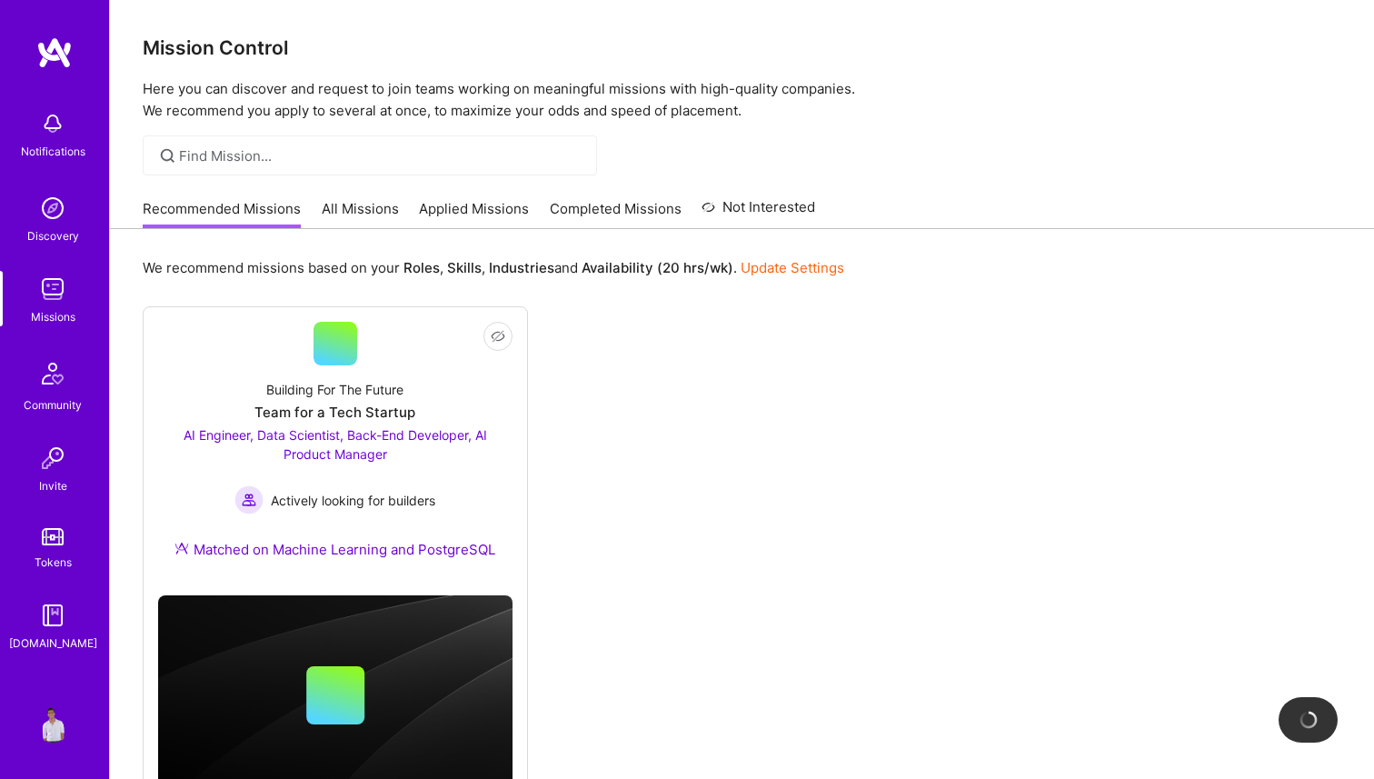
scroll to position [75, 0]
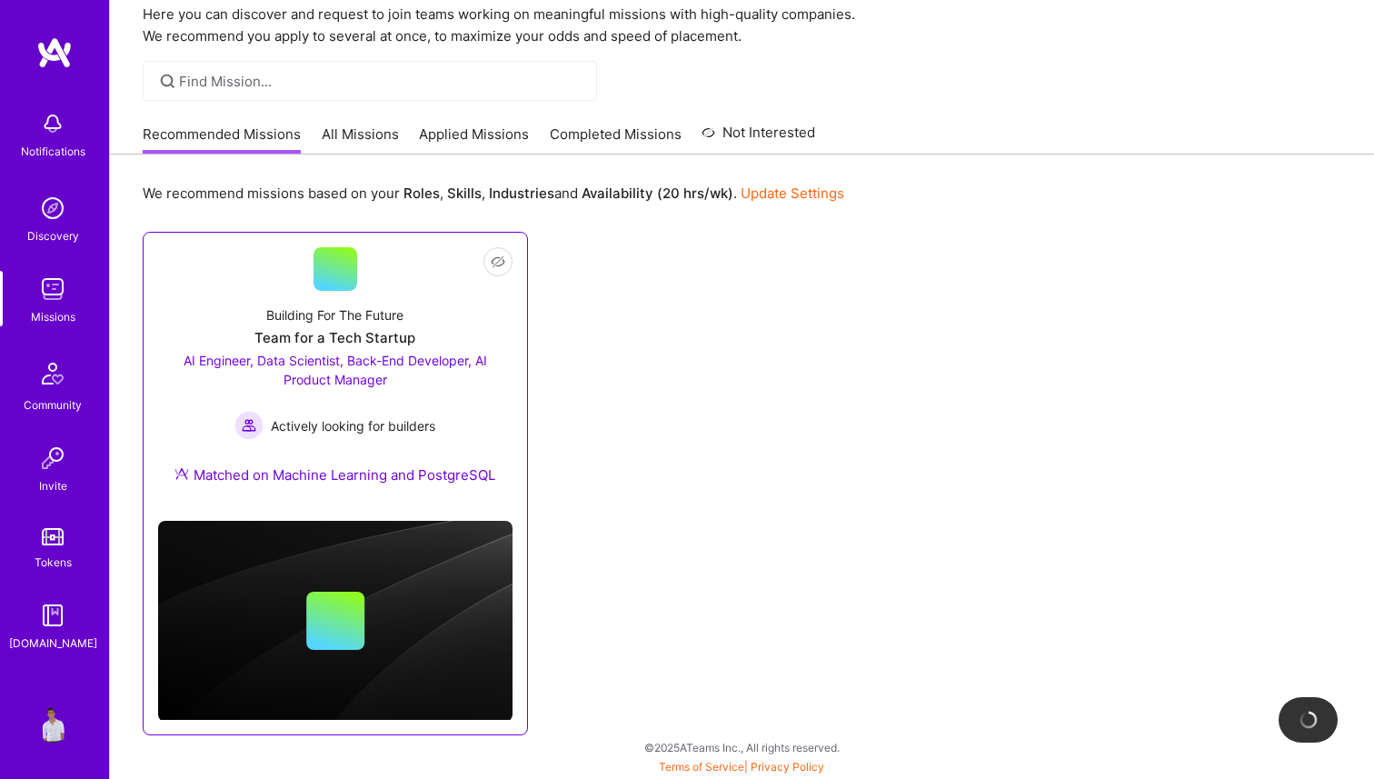
click at [373, 293] on div "Building For The Future Team for a Tech Startup AI Engineer, Data Scientist, Ba…" at bounding box center [335, 398] width 354 height 215
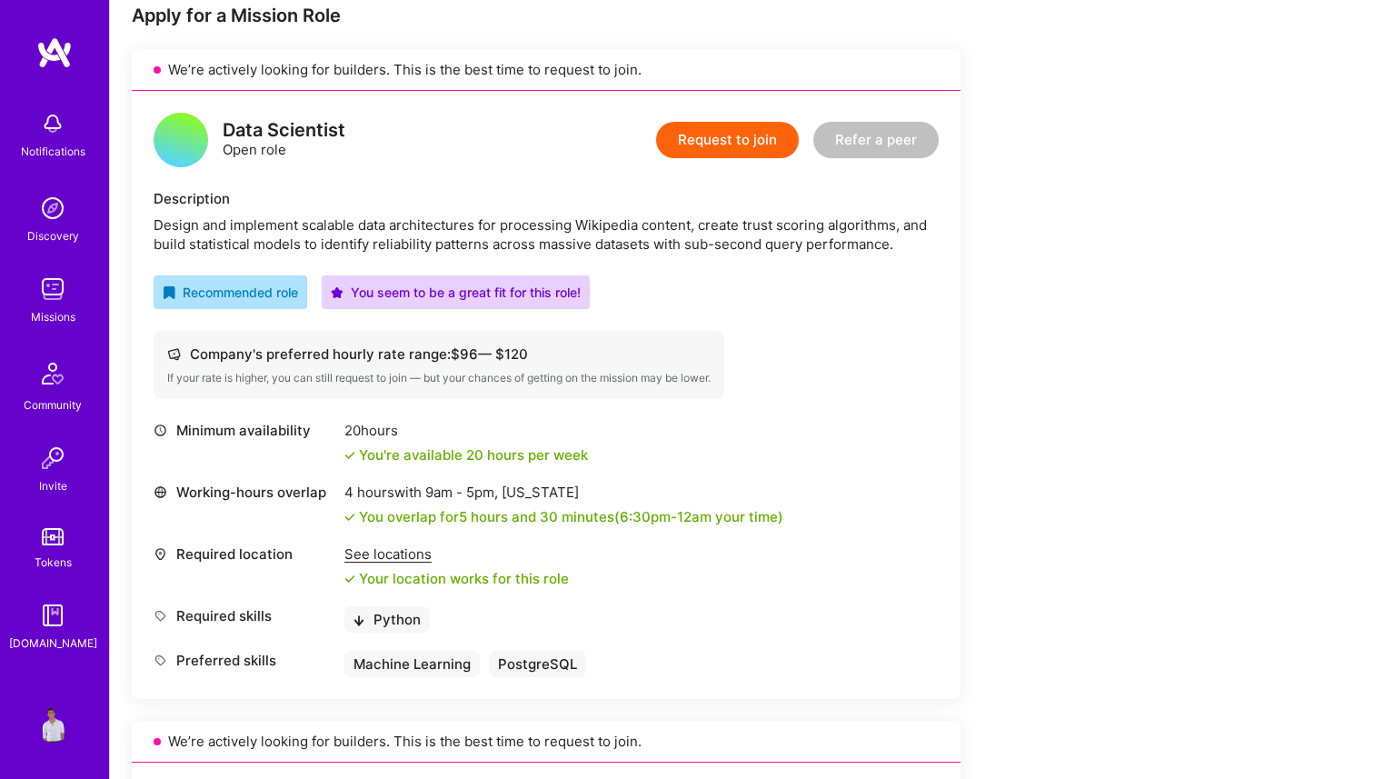
scroll to position [383, 0]
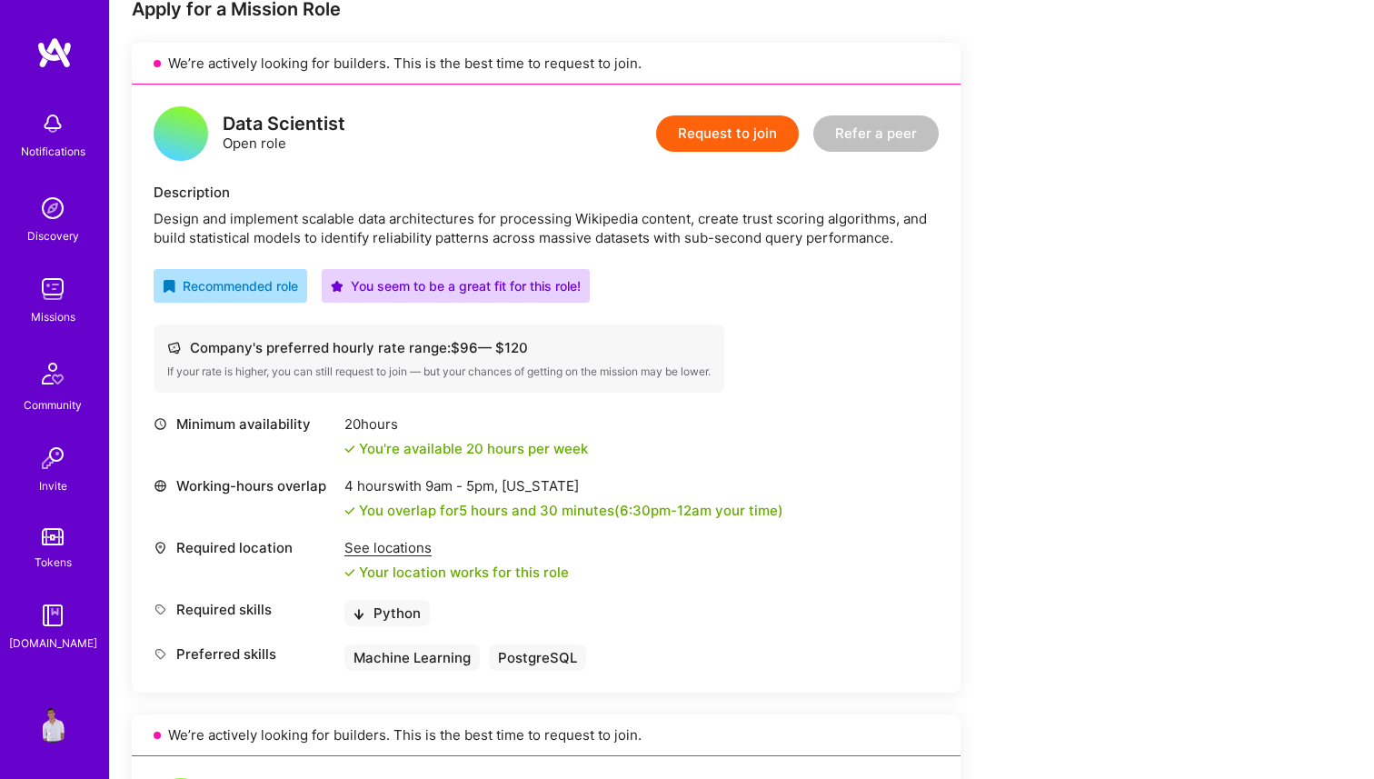
click at [401, 550] on div "See locations" at bounding box center [456, 547] width 224 height 19
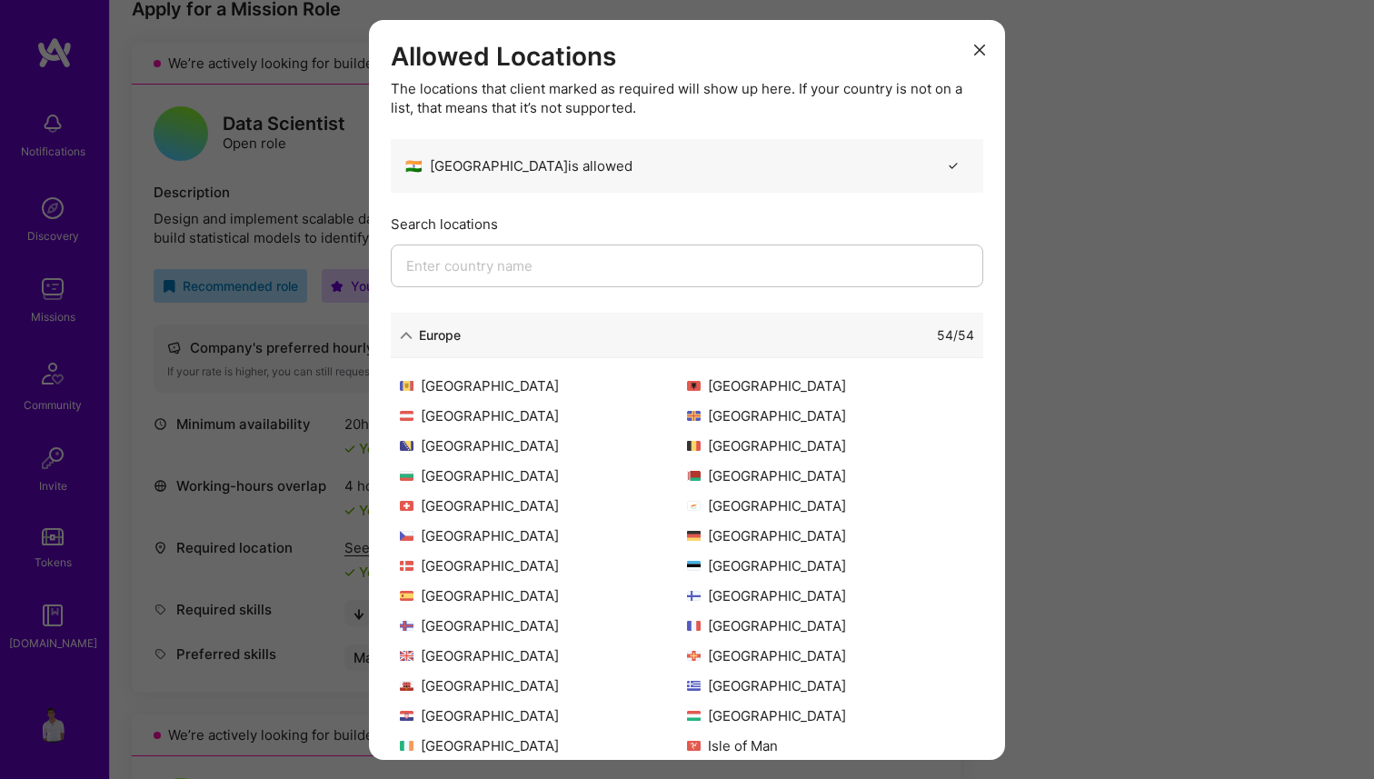
scroll to position [355, 0]
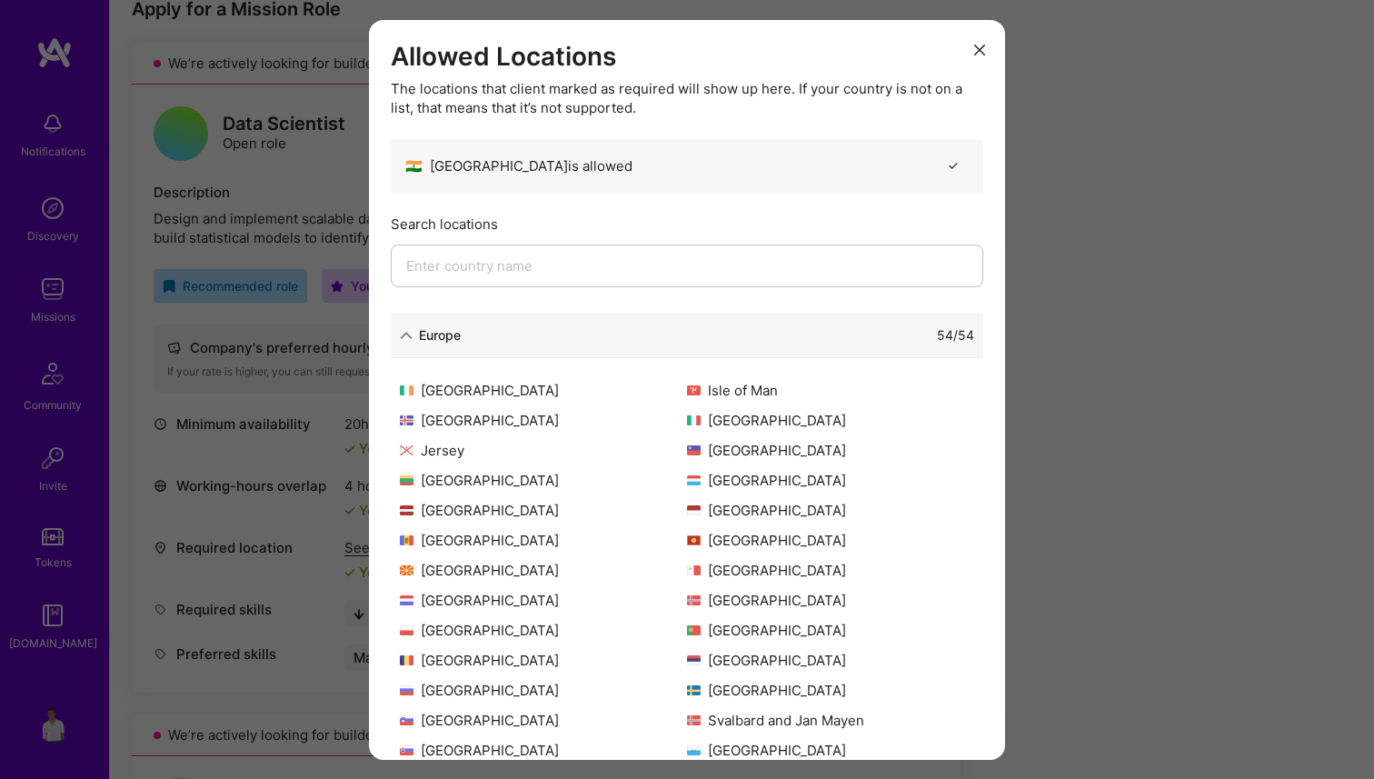
click at [314, 599] on div "Allowed Locations The locations that client marked as required will show up her…" at bounding box center [687, 389] width 1374 height 779
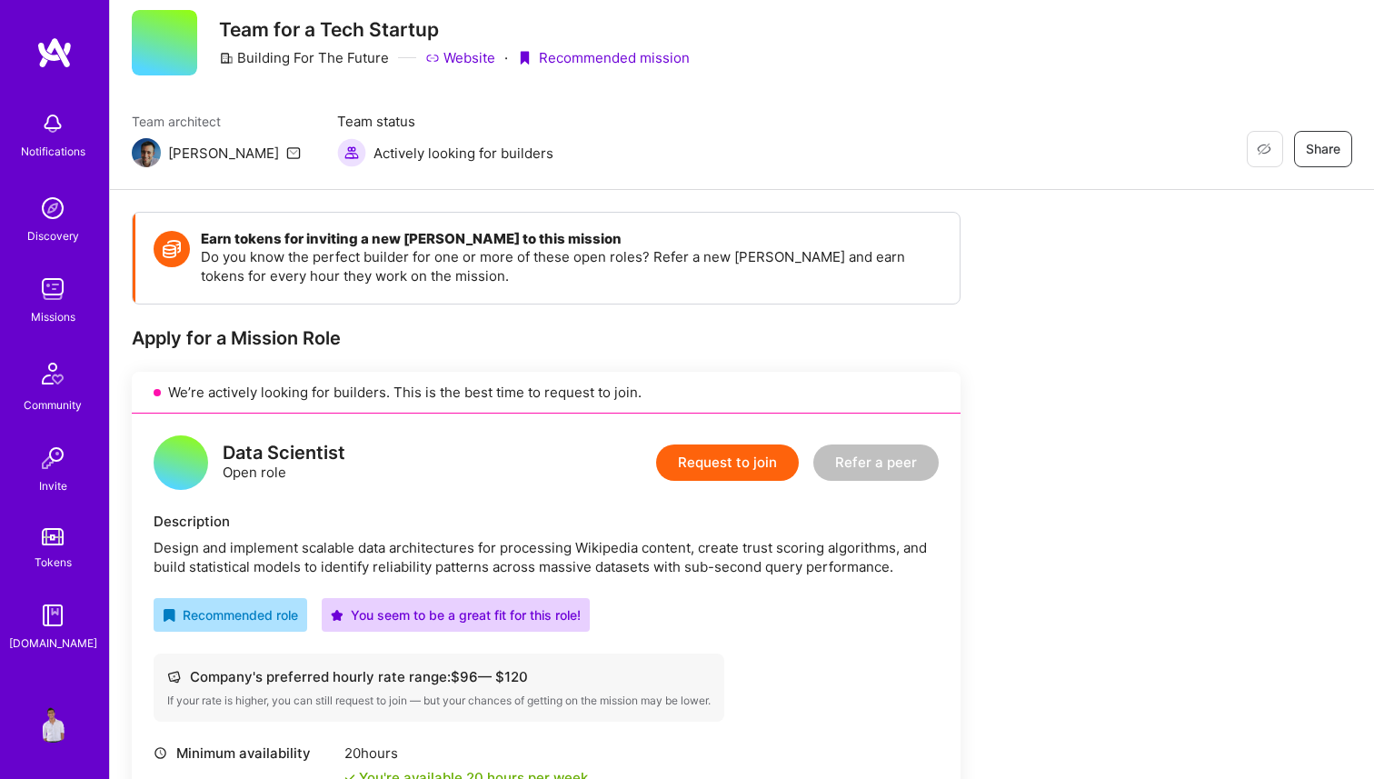
scroll to position [0, 0]
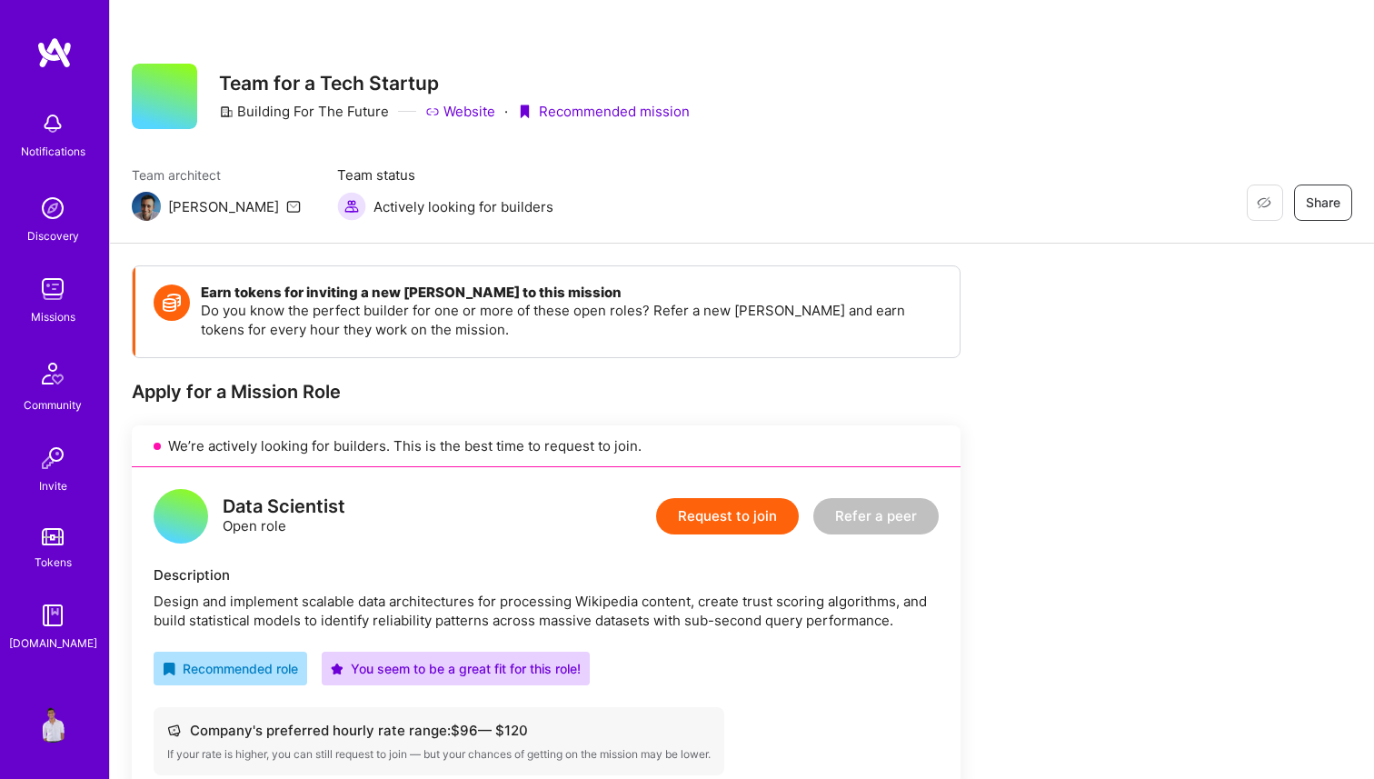
click at [52, 217] on img at bounding box center [53, 208] width 36 height 36
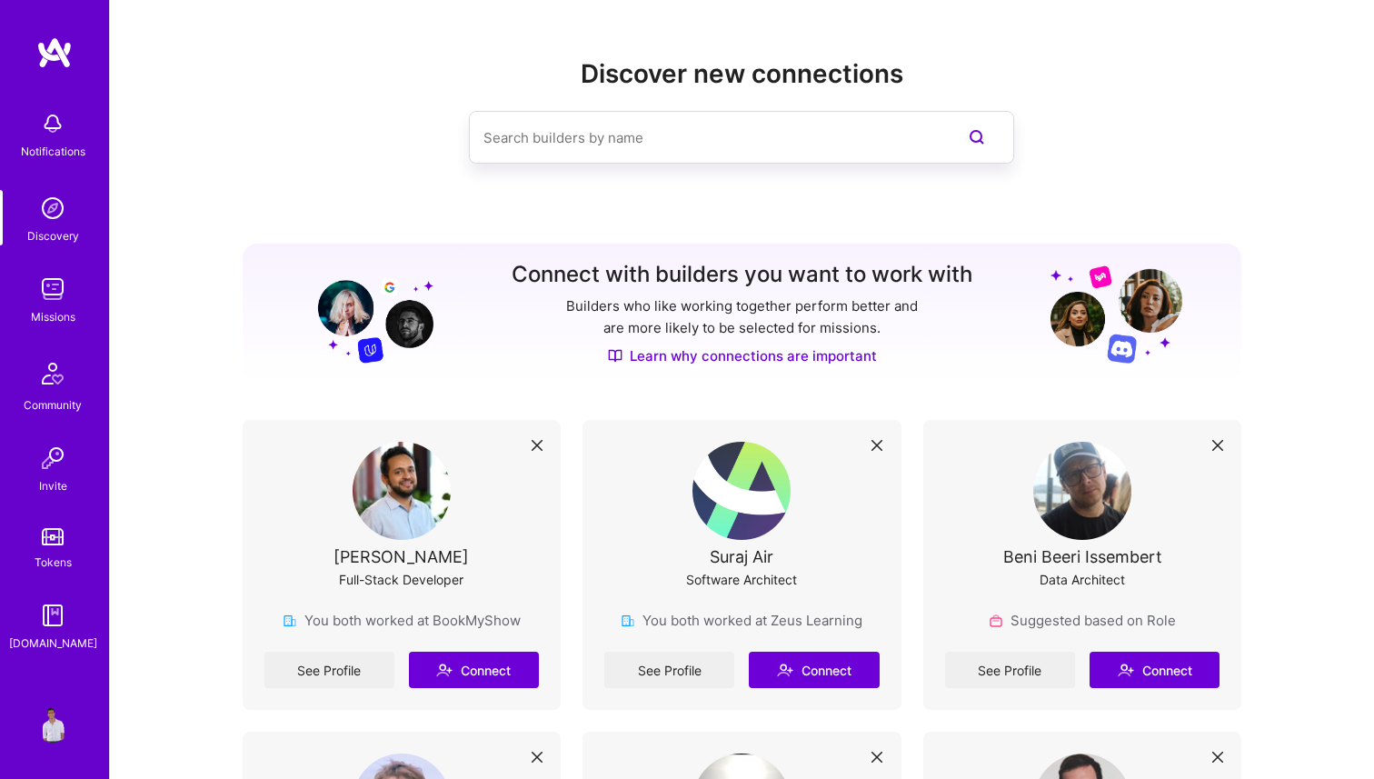
click at [54, 255] on div "Notifications Discovery Missions Community Invite Tokens [DOMAIN_NAME]" at bounding box center [54, 377] width 109 height 551
click at [54, 290] on img at bounding box center [53, 289] width 36 height 36
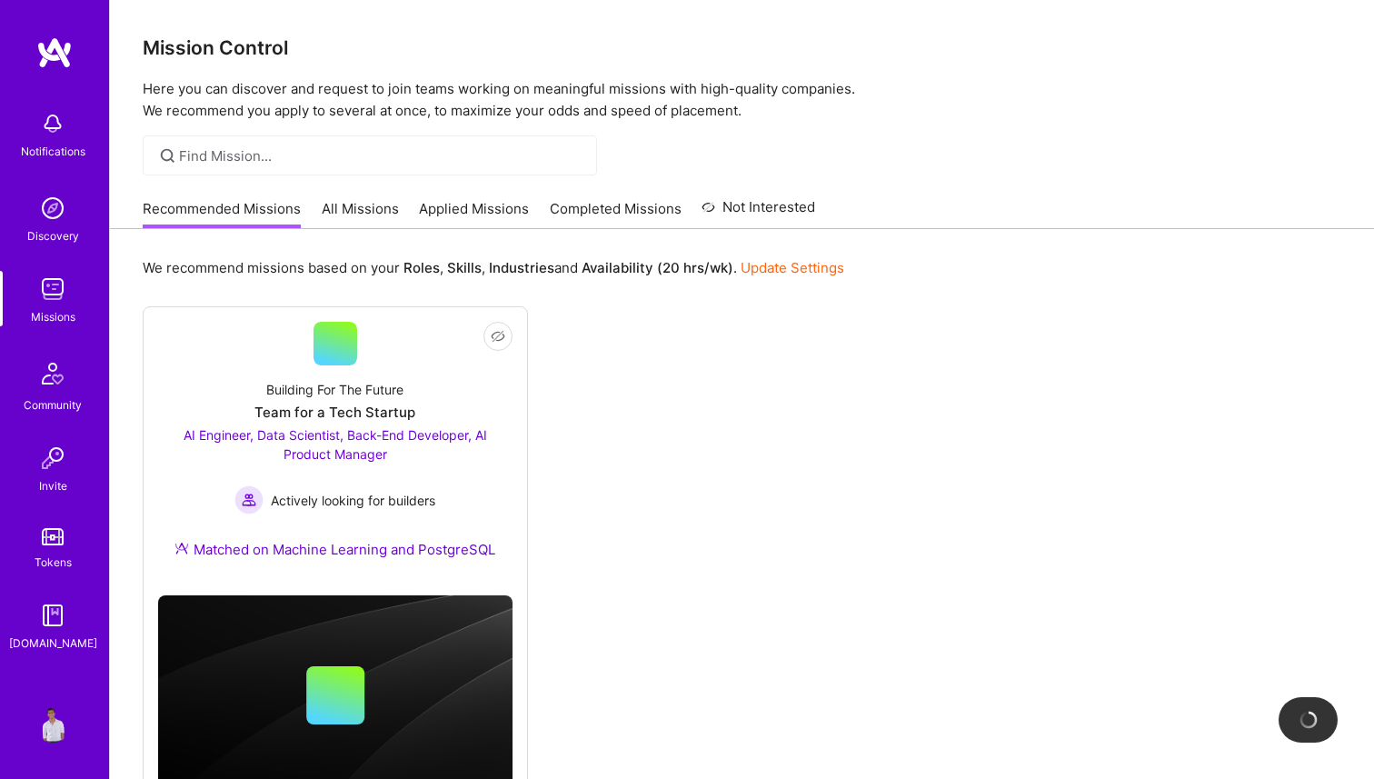
click at [373, 202] on link "All Missions" at bounding box center [360, 214] width 77 height 30
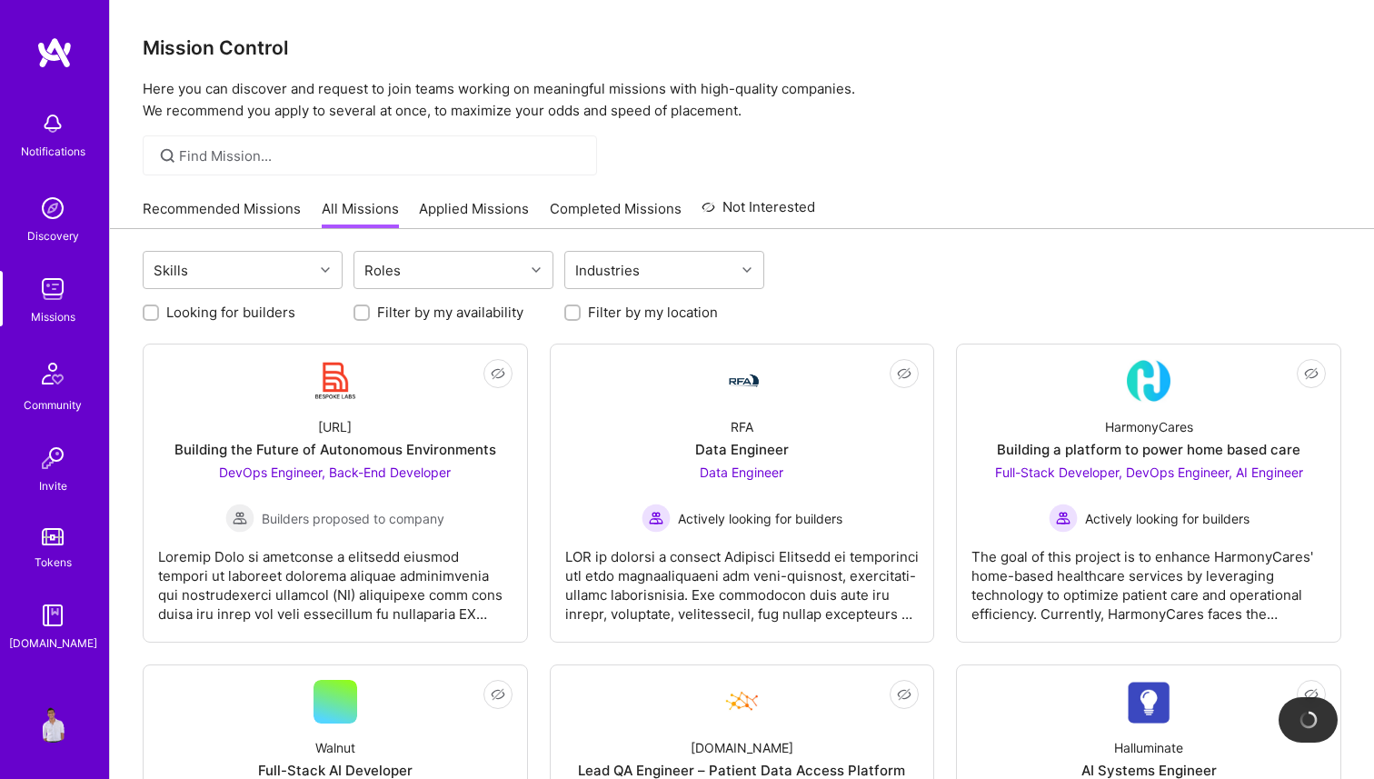
click at [285, 306] on label "Looking for builders" at bounding box center [230, 312] width 129 height 19
click at [159, 307] on input "Looking for builders" at bounding box center [152, 313] width 13 height 13
checkbox input "true"
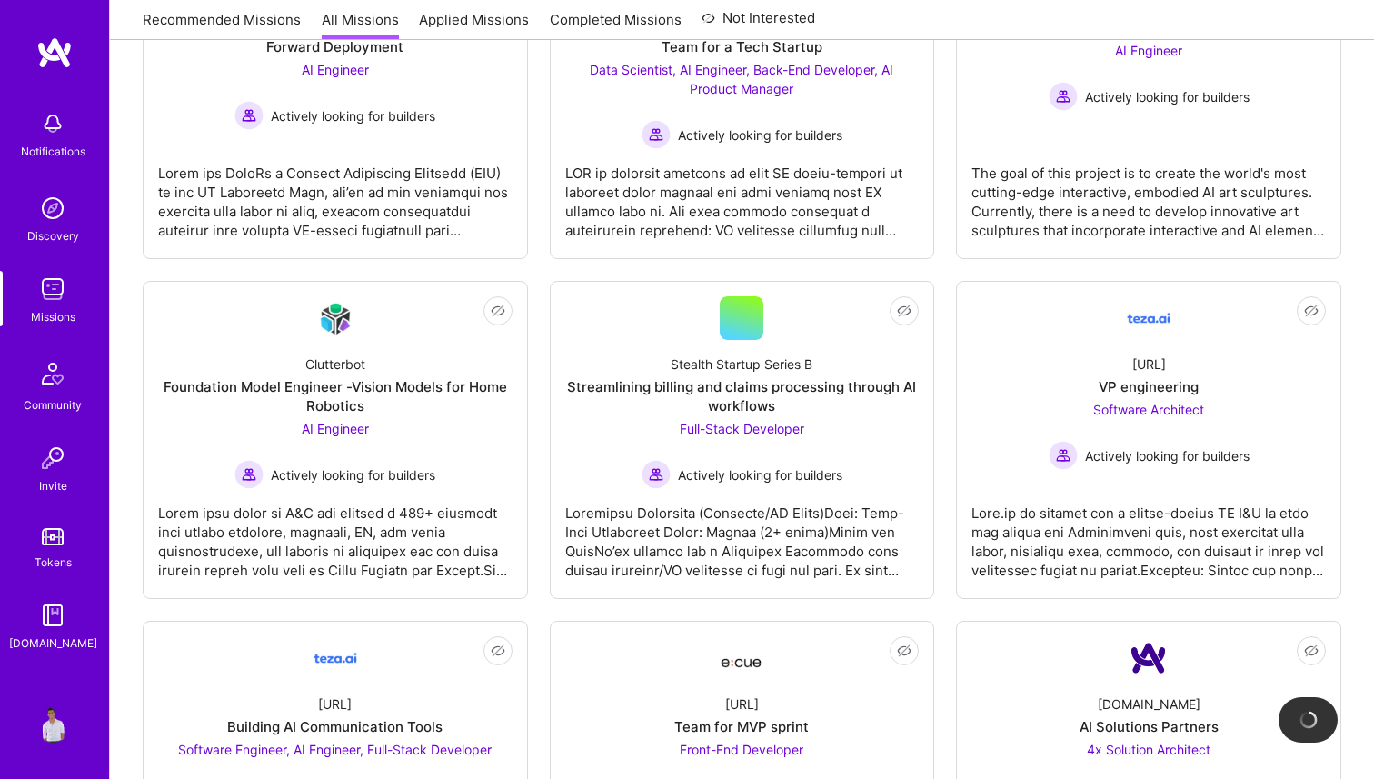
scroll to position [1067, 0]
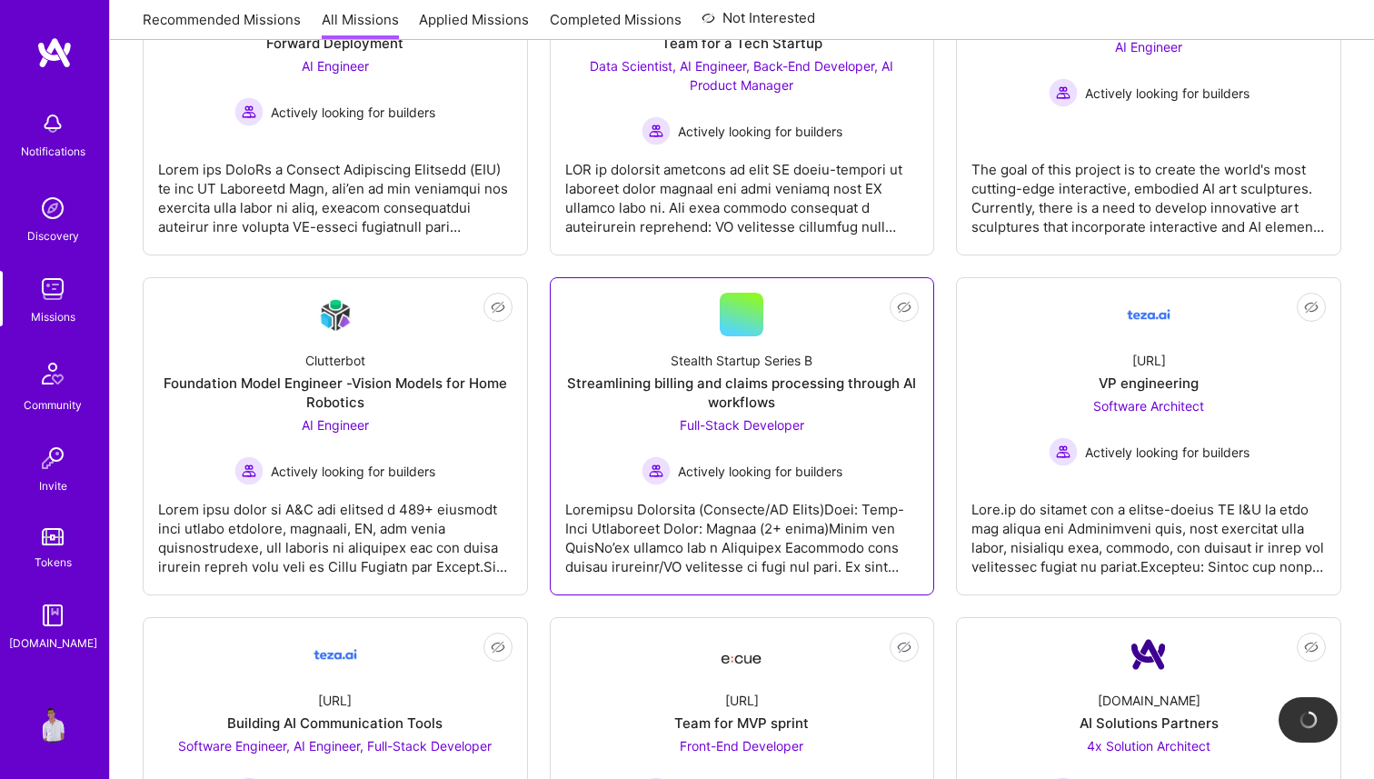
click at [865, 525] on div at bounding box center [742, 530] width 354 height 91
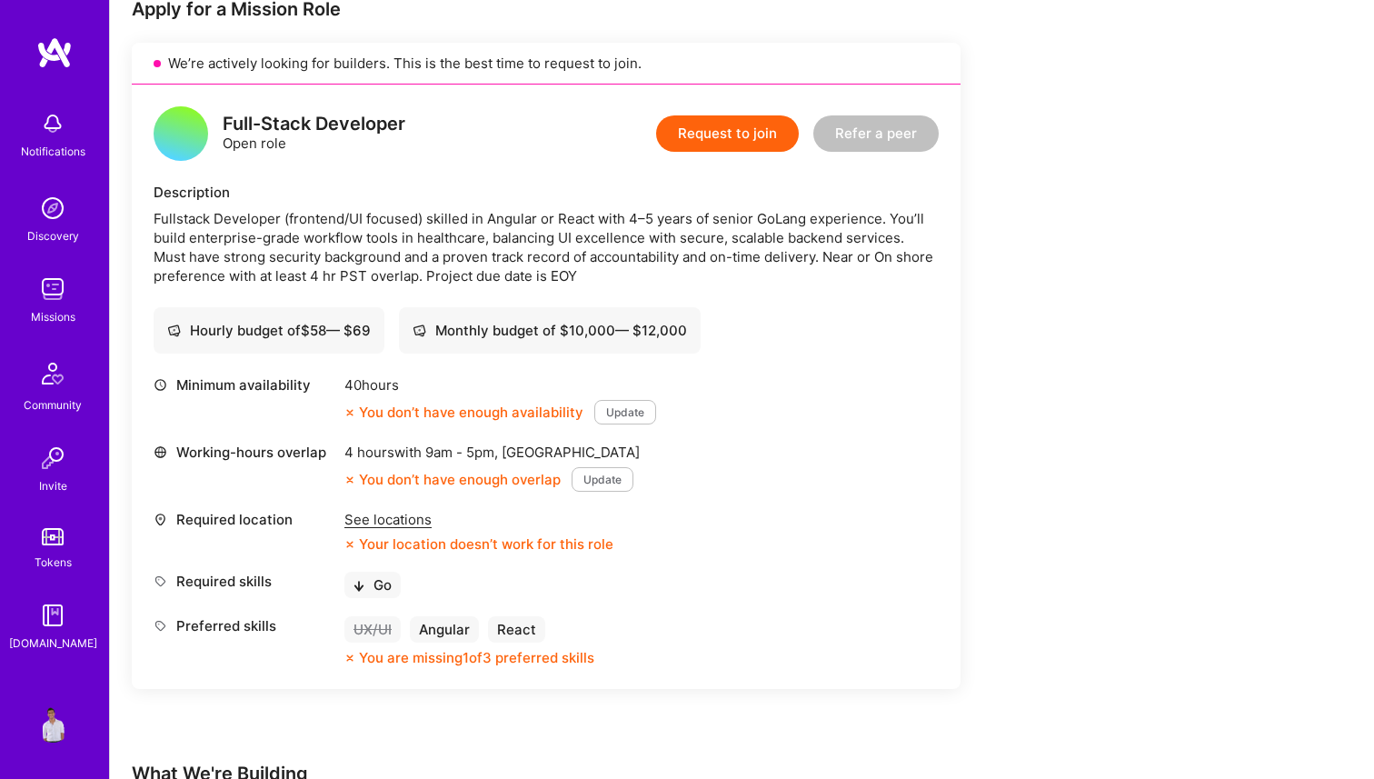
scroll to position [396, 0]
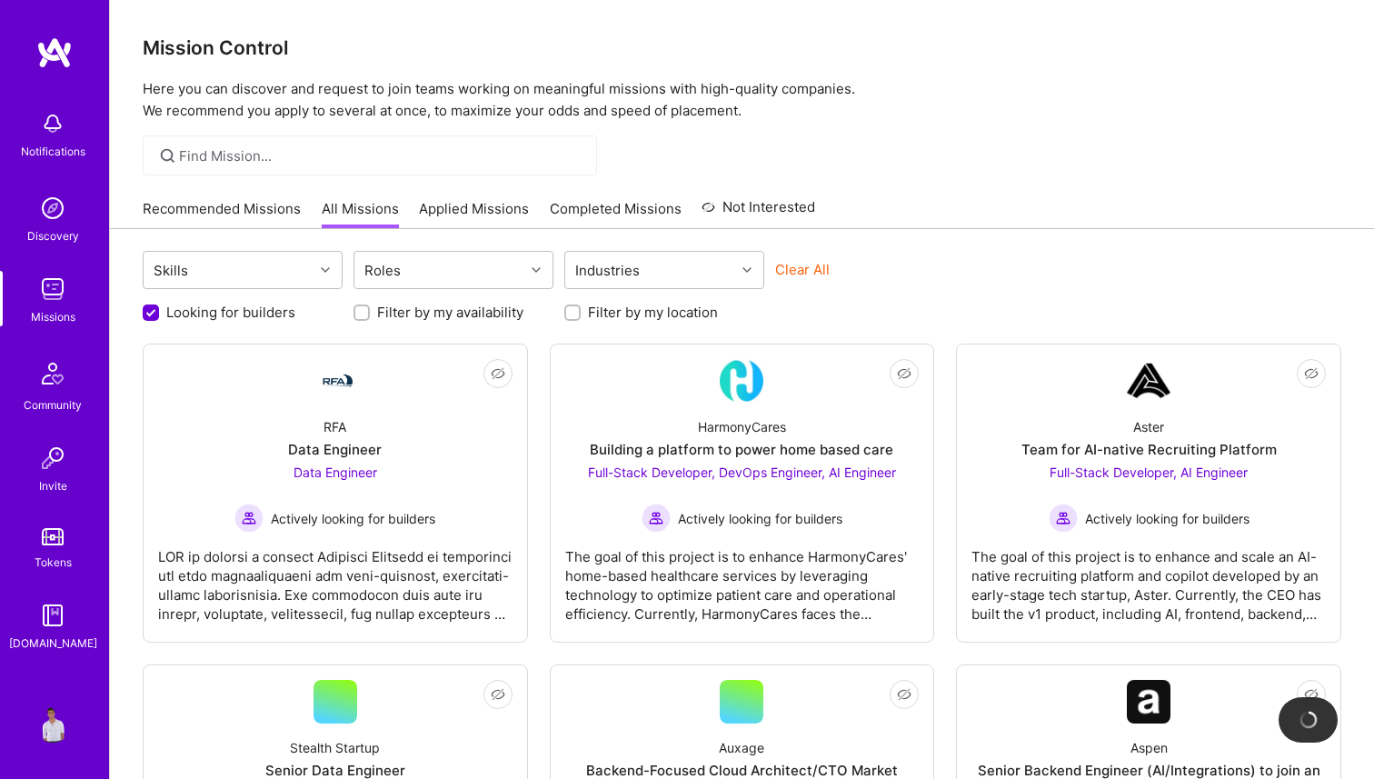
click at [668, 310] on label "Filter by my location" at bounding box center [653, 312] width 130 height 19
click at [581, 310] on input "Filter by my location" at bounding box center [574, 313] width 13 height 13
checkbox input "true"
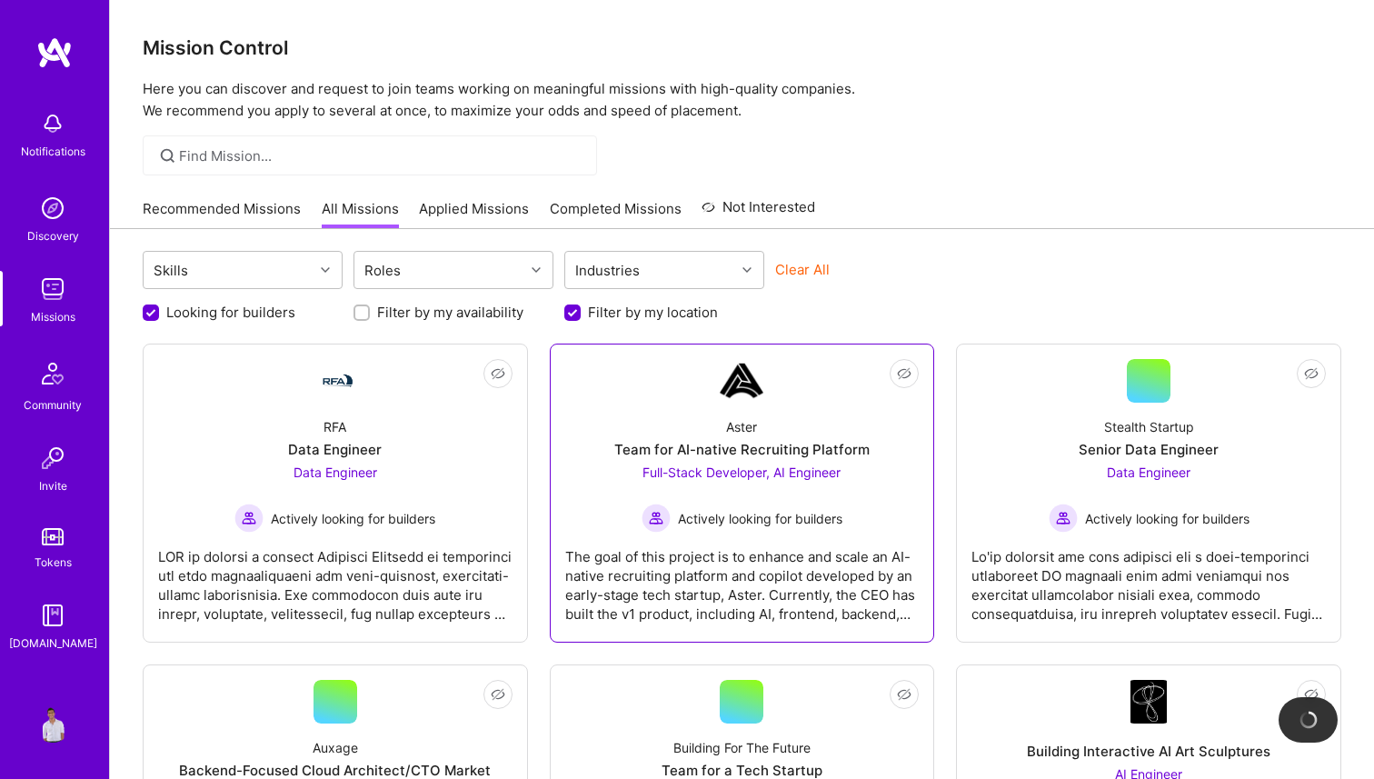
click at [651, 423] on div "Aster Team for AI-native Recruiting Platform Full-Stack Developer, AI Engineer …" at bounding box center [742, 468] width 354 height 130
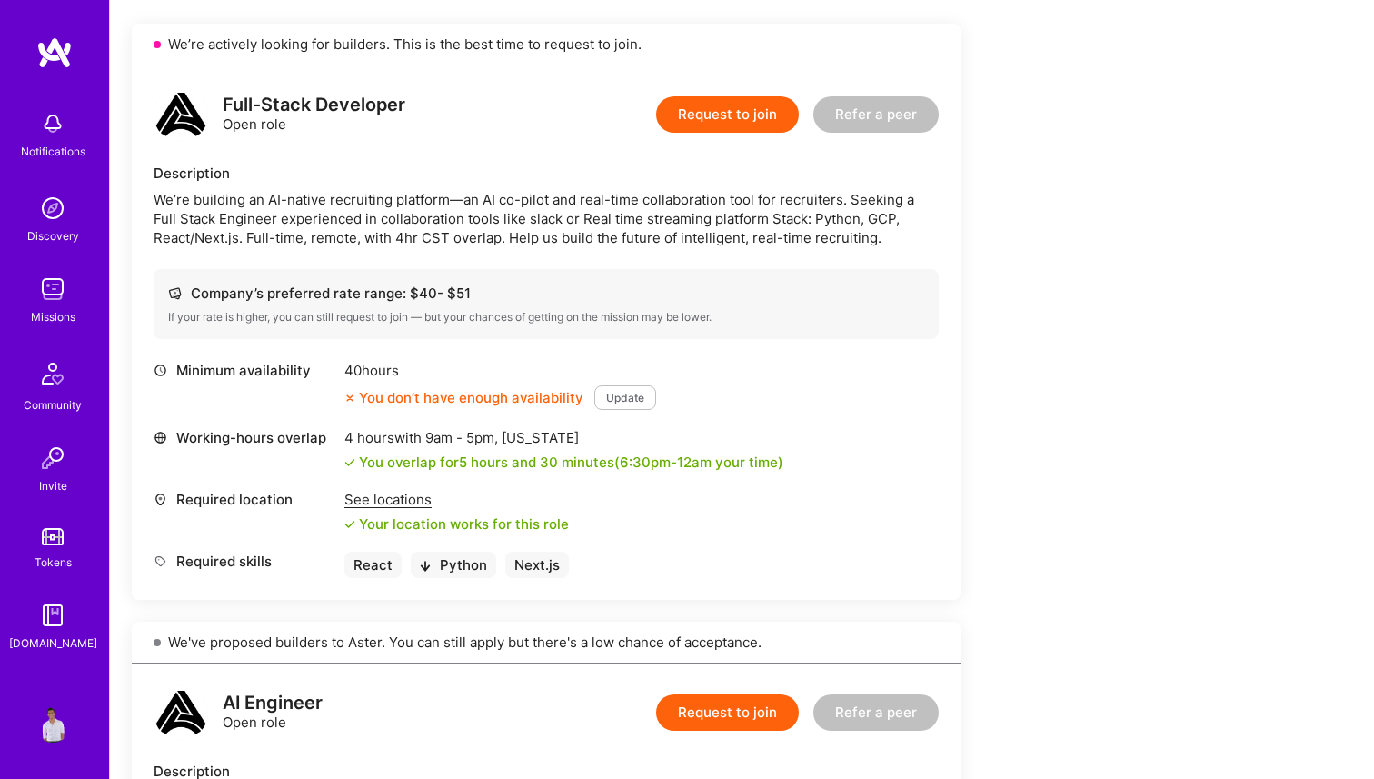
scroll to position [419, 0]
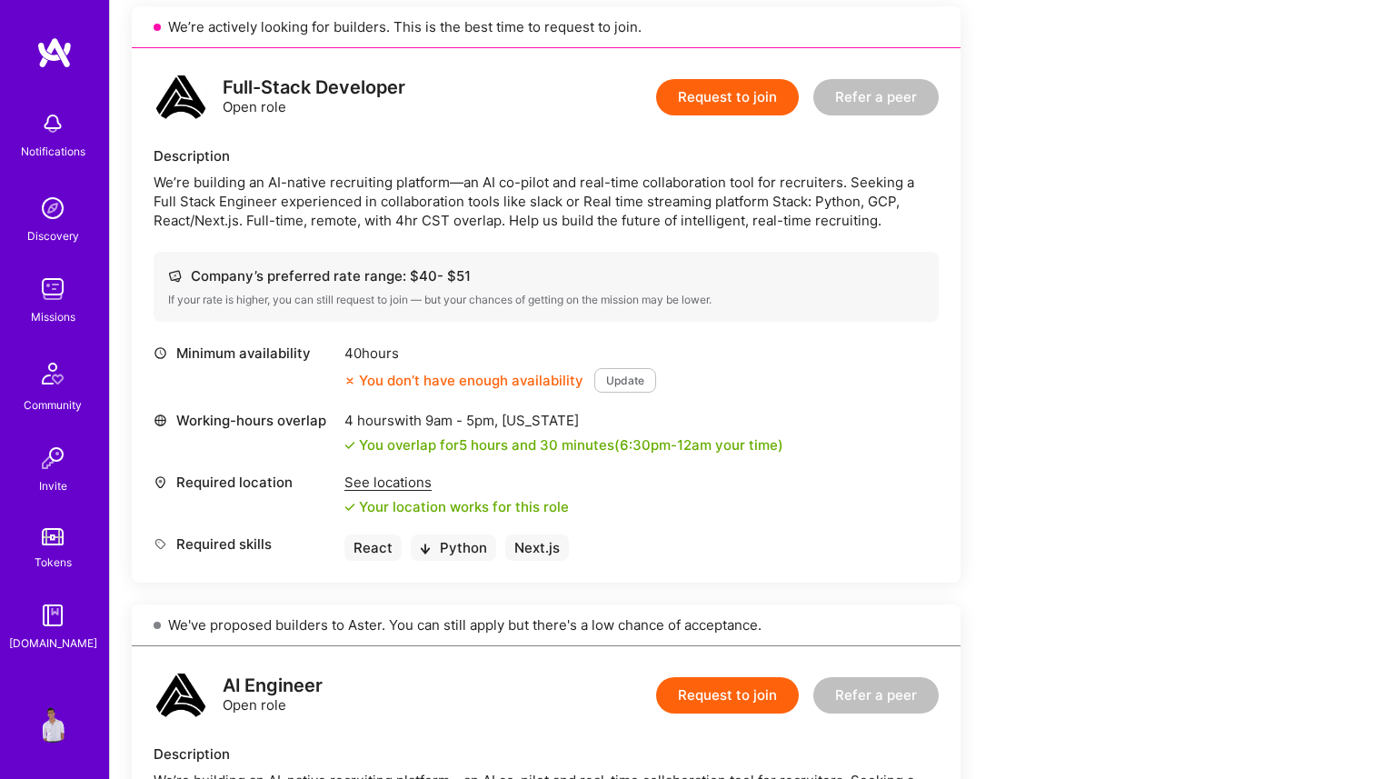
click at [431, 483] on div "See locations" at bounding box center [456, 481] width 224 height 19
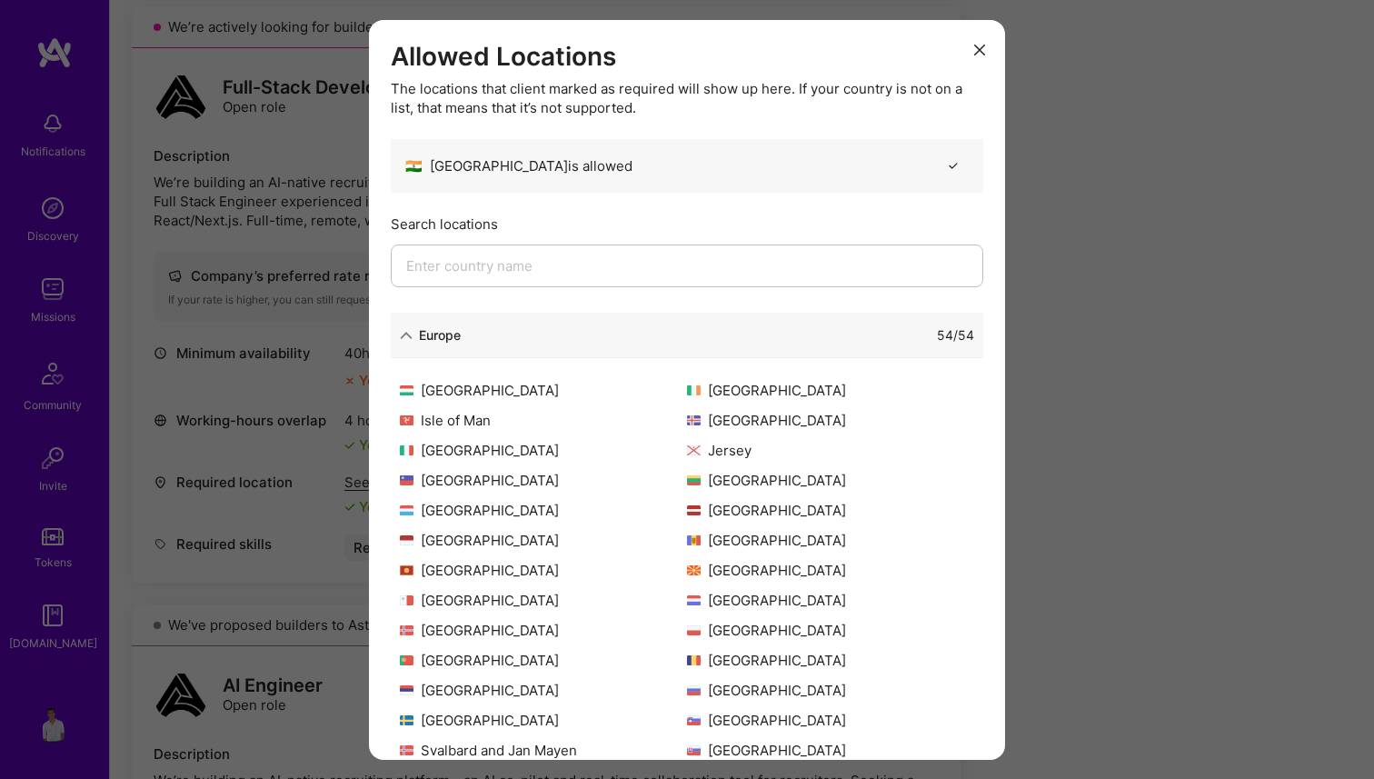
scroll to position [342, 0]
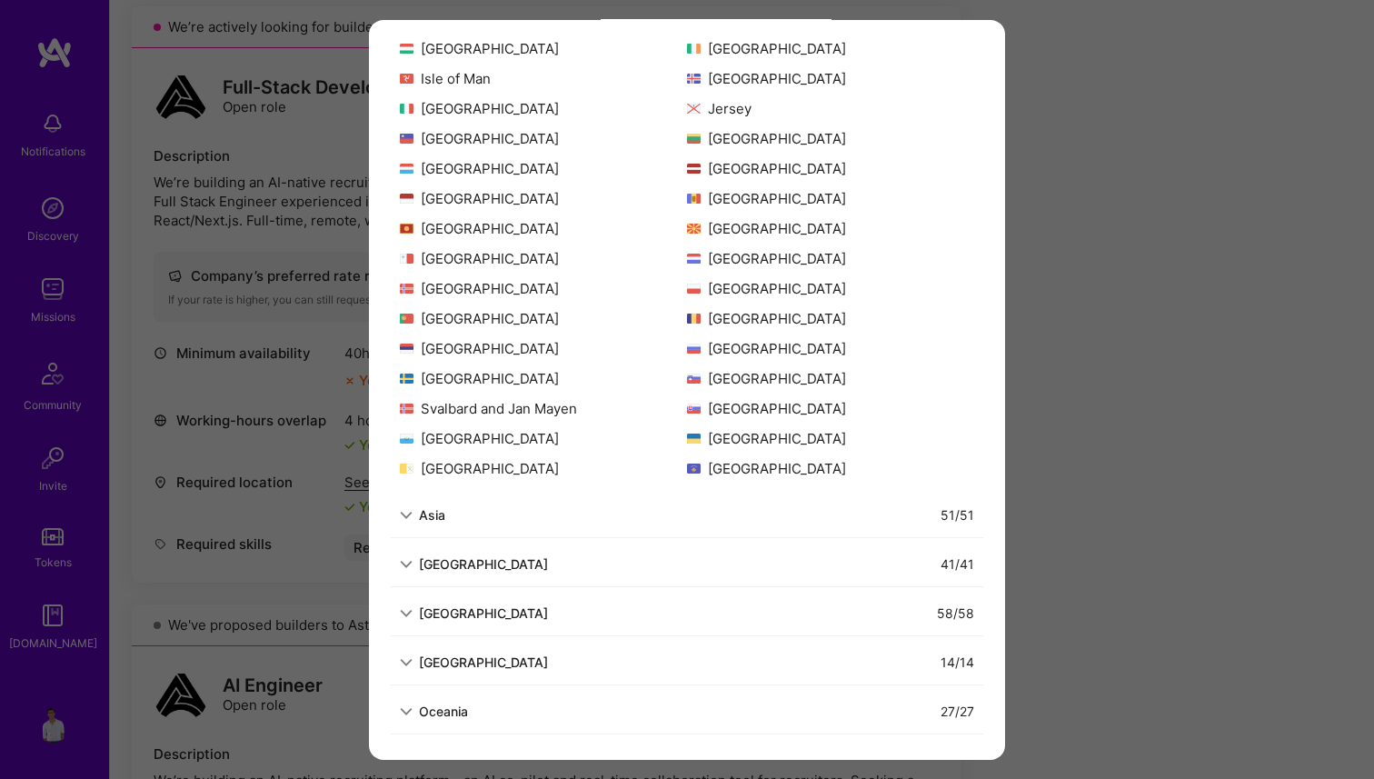
click at [431, 516] on div "Asia" at bounding box center [432, 514] width 26 height 19
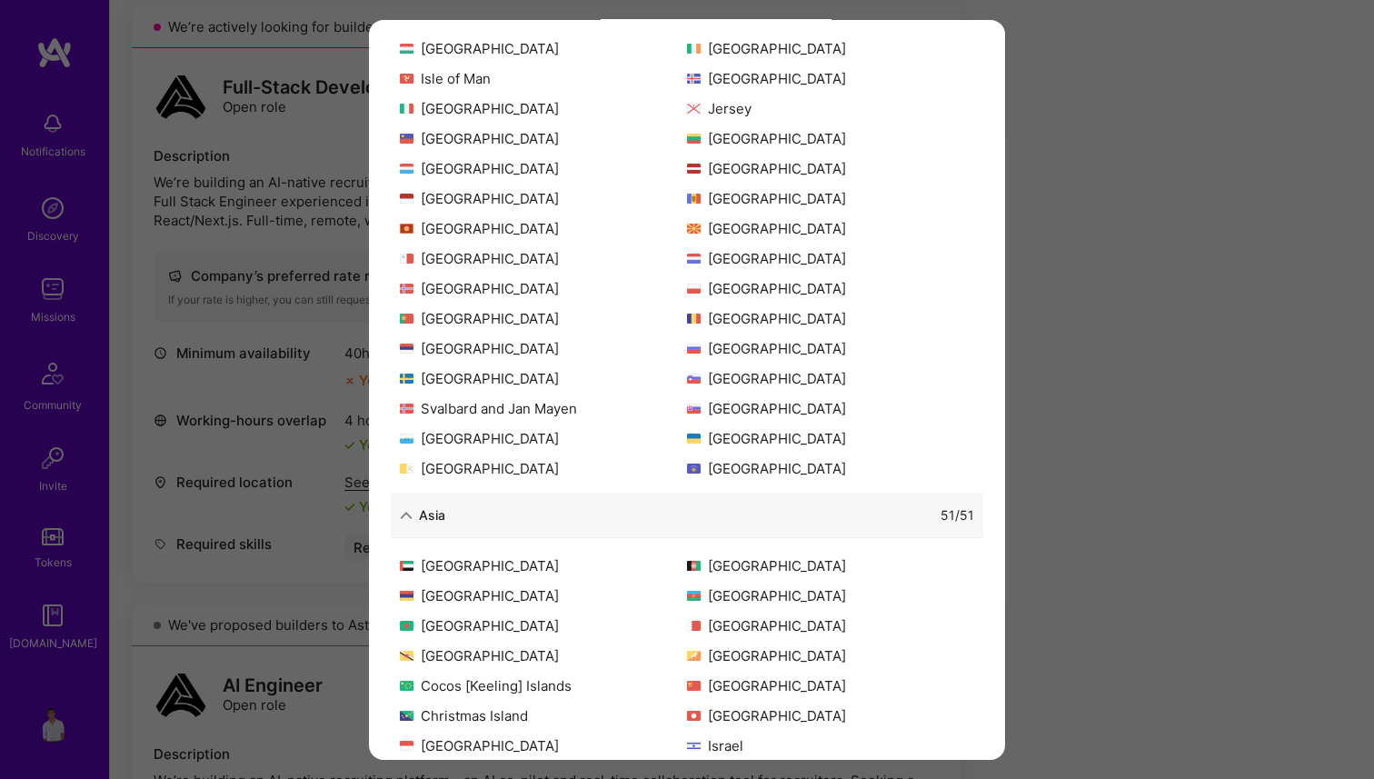
click at [272, 609] on div "Allowed Locations The locations that client marked as required will show up her…" at bounding box center [687, 389] width 1374 height 779
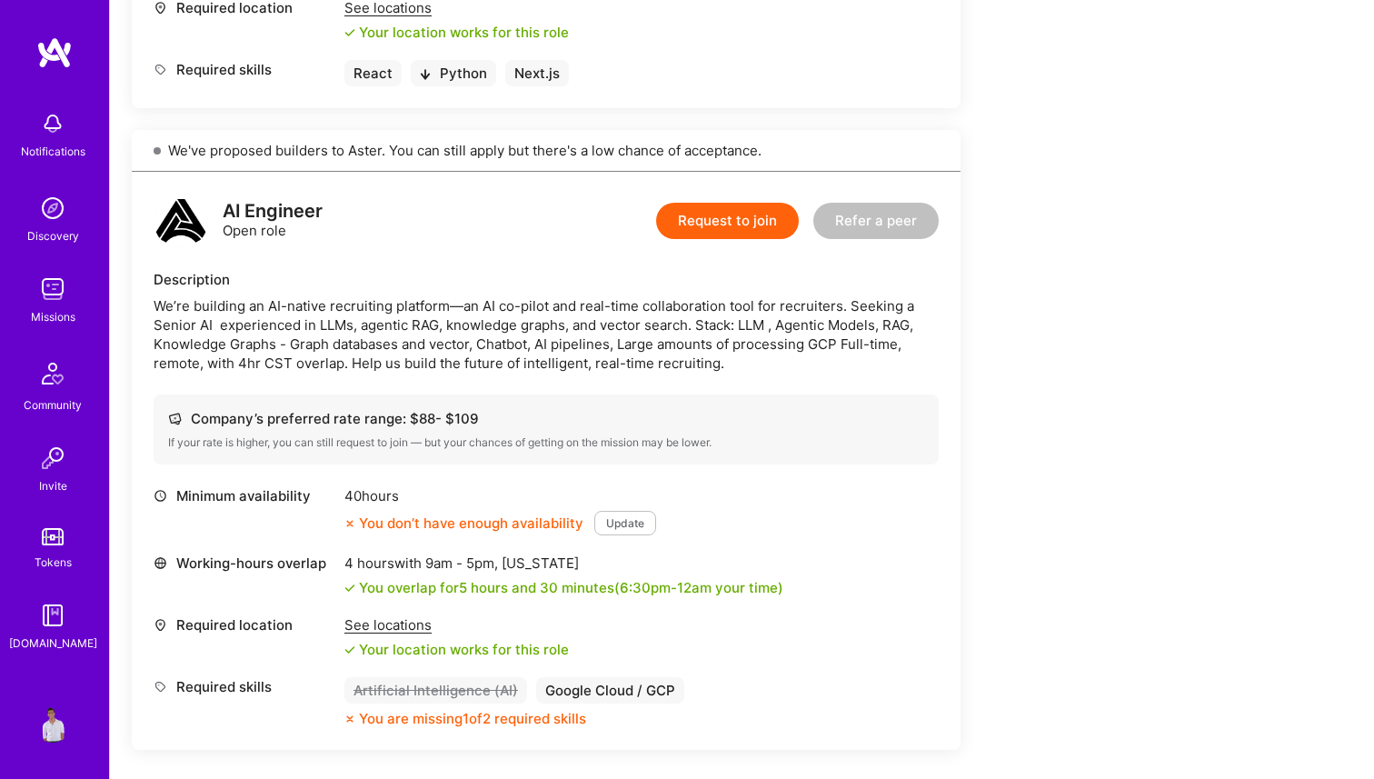
scroll to position [1098, 0]
